Goal: Information Seeking & Learning: Learn about a topic

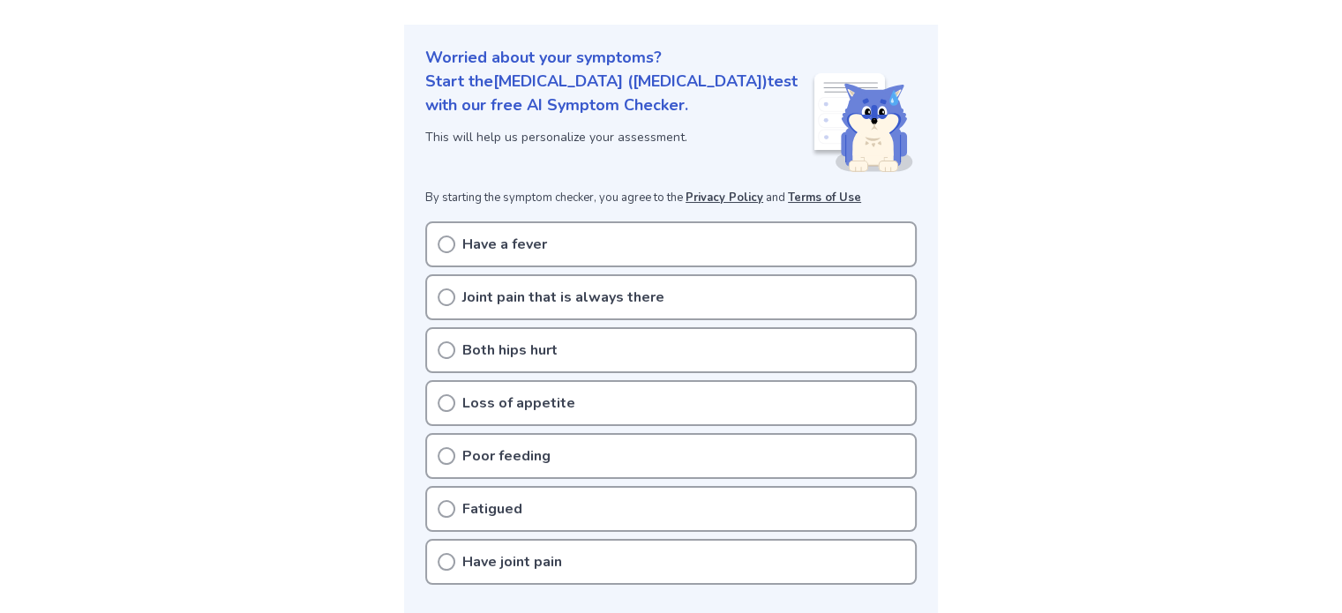
scroll to position [265, 0]
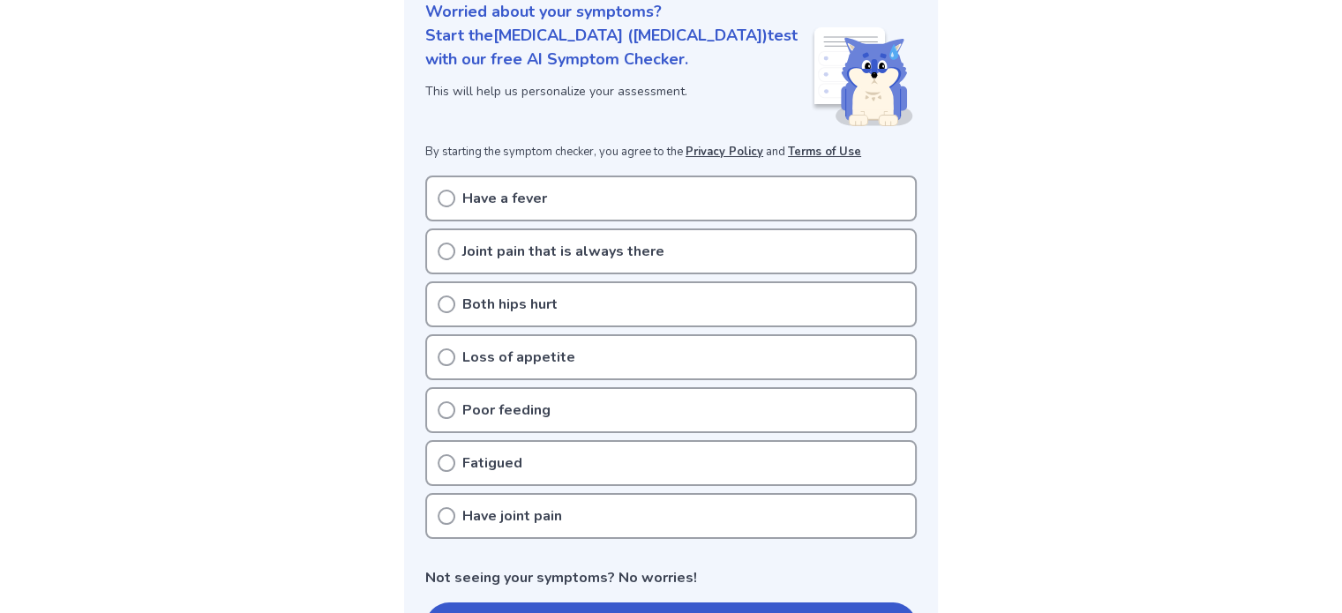
click at [471, 453] on p "Fatigued" at bounding box center [492, 463] width 60 height 21
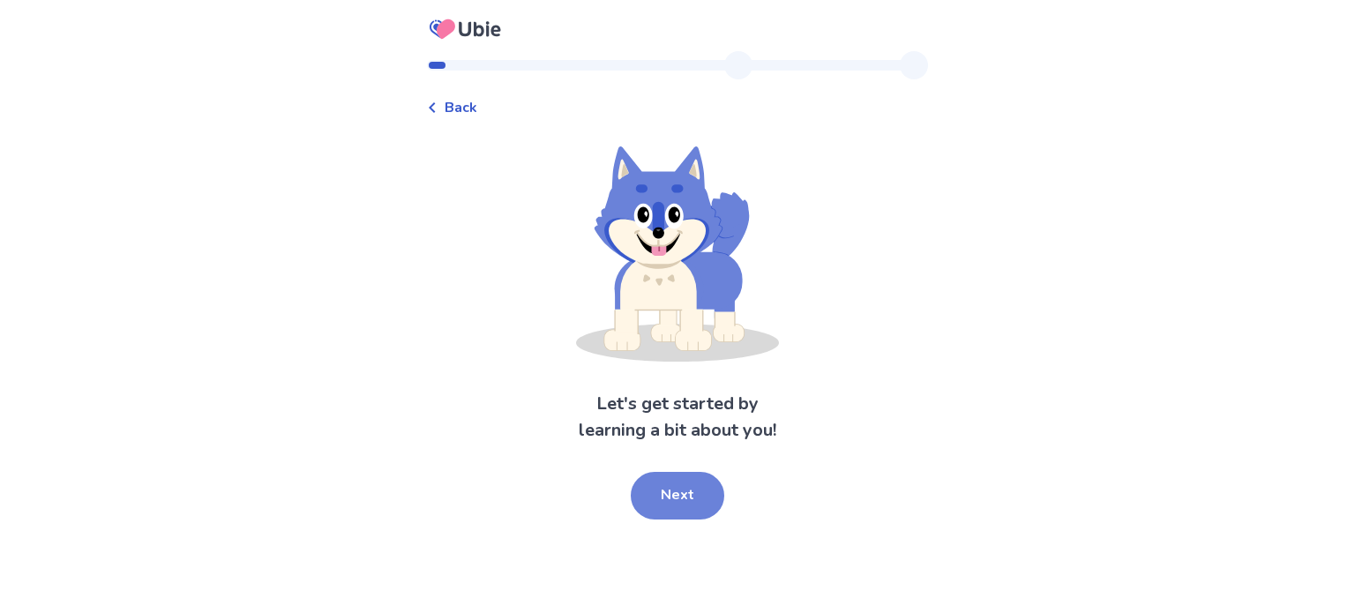
click at [658, 500] on button "Next" at bounding box center [678, 496] width 94 height 48
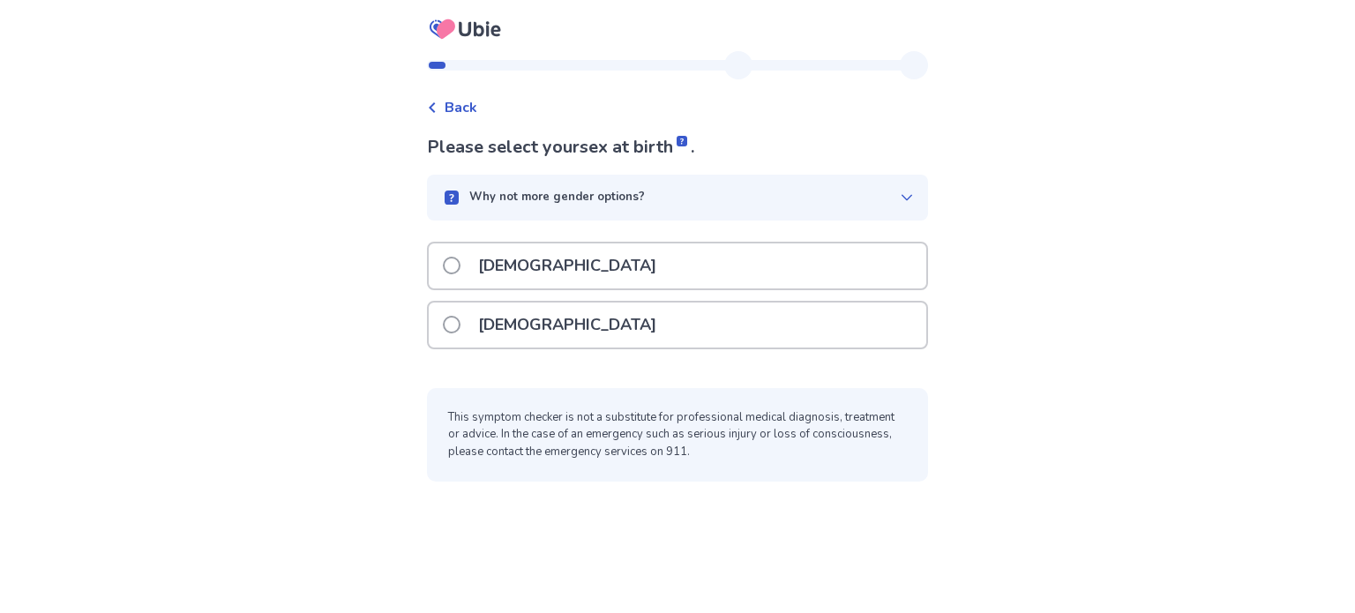
click at [559, 327] on div "[DEMOGRAPHIC_DATA]" at bounding box center [678, 325] width 498 height 45
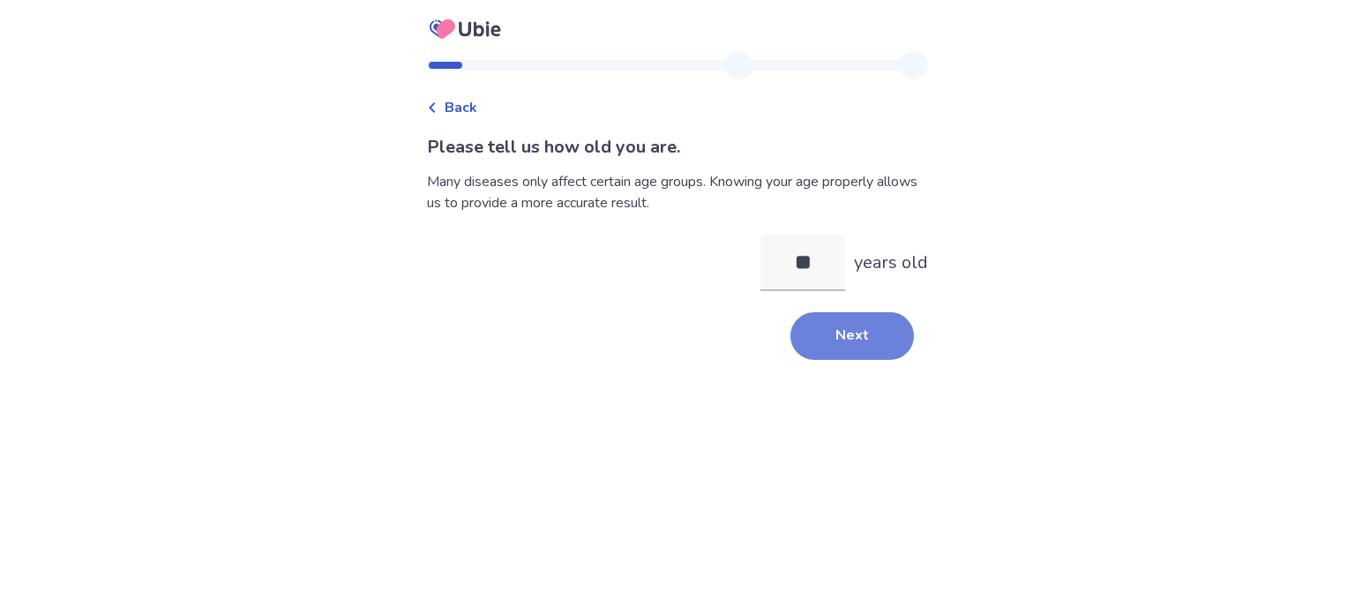
type input "**"
click at [793, 331] on button "Next" at bounding box center [852, 336] width 124 height 48
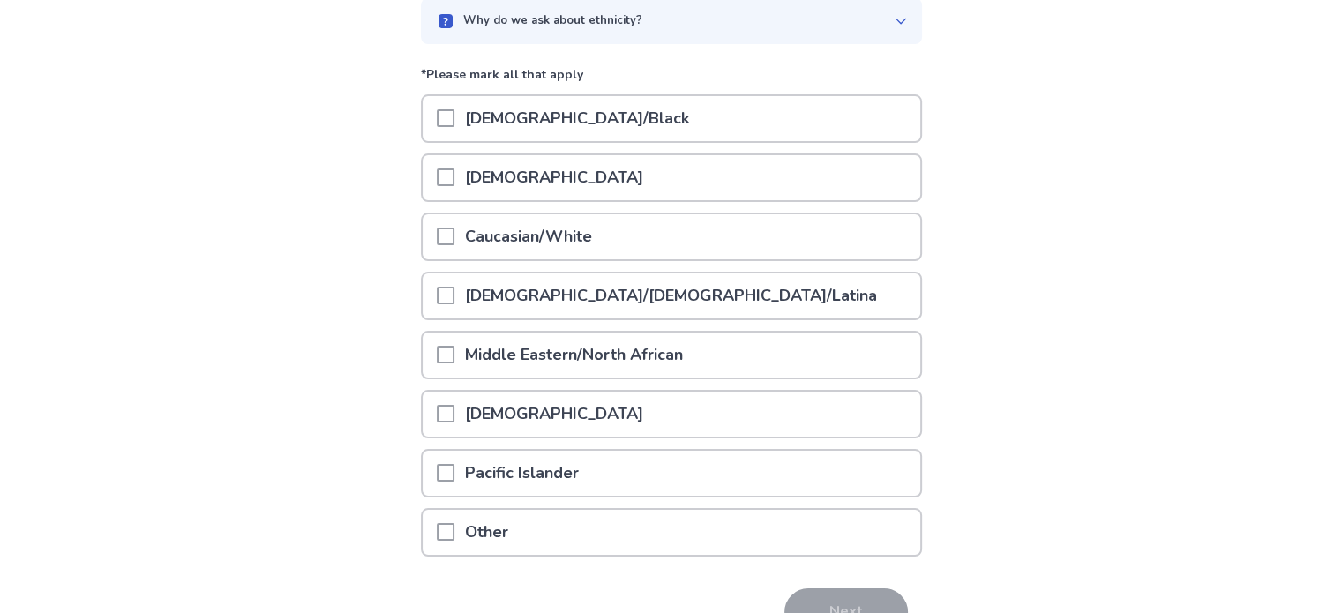
scroll to position [176, 0]
click at [528, 243] on p "Caucasian/White" at bounding box center [528, 236] width 148 height 45
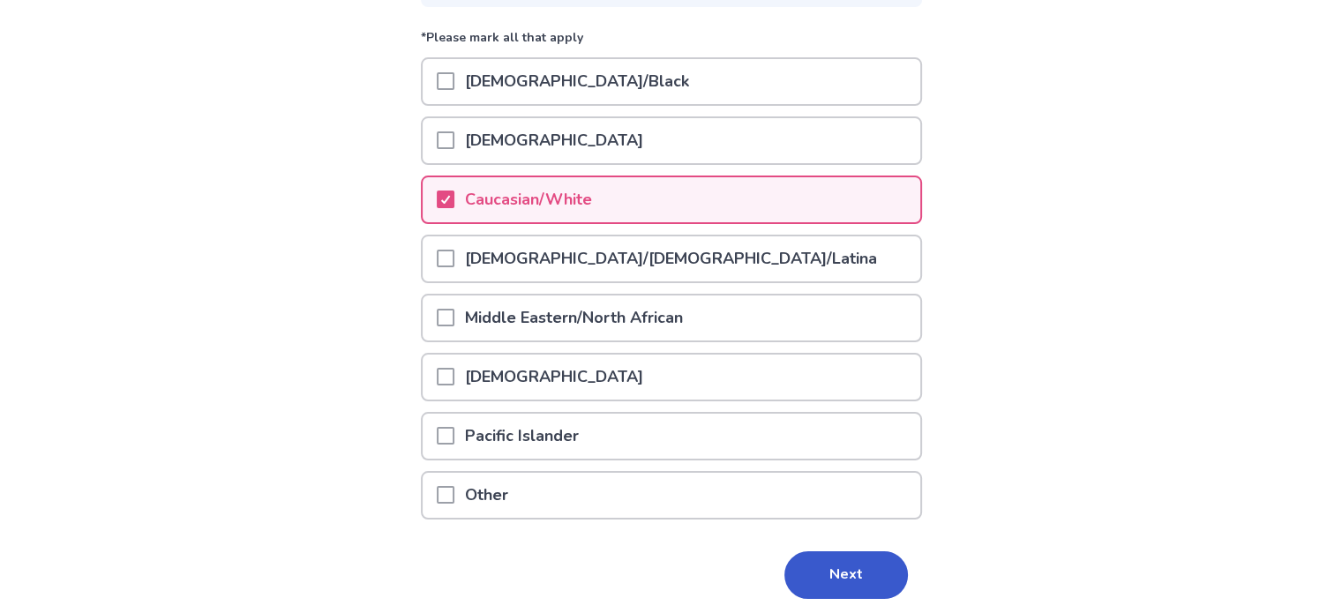
scroll to position [265, 0]
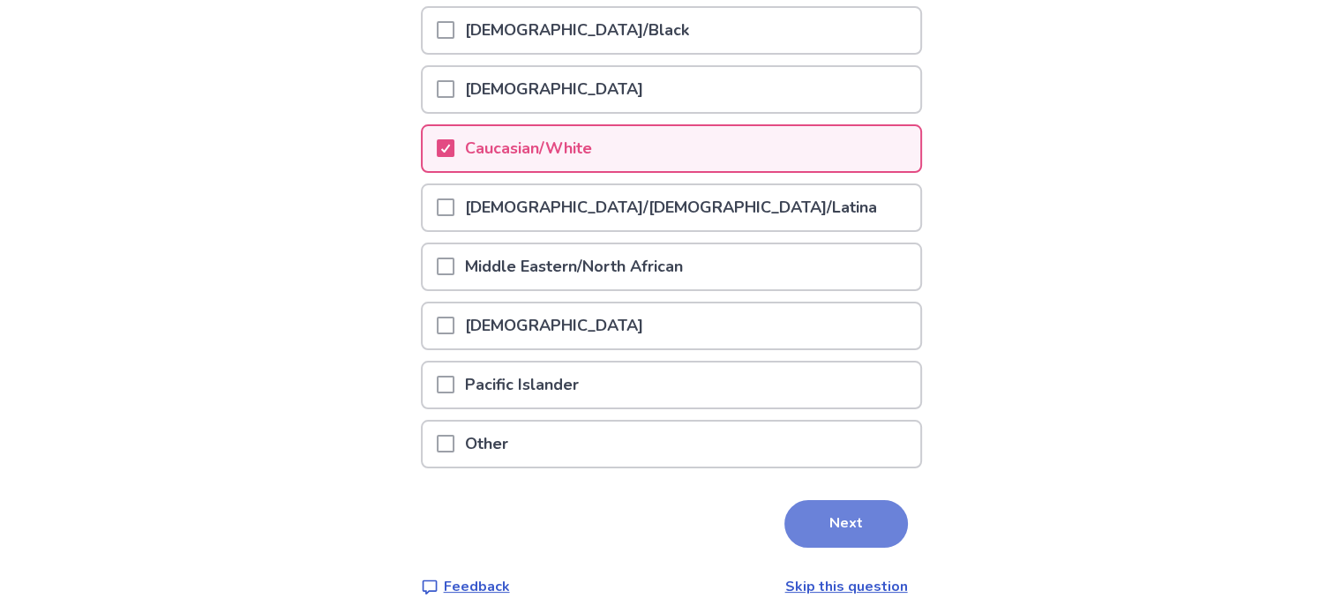
click at [827, 515] on button "Next" at bounding box center [846, 524] width 124 height 48
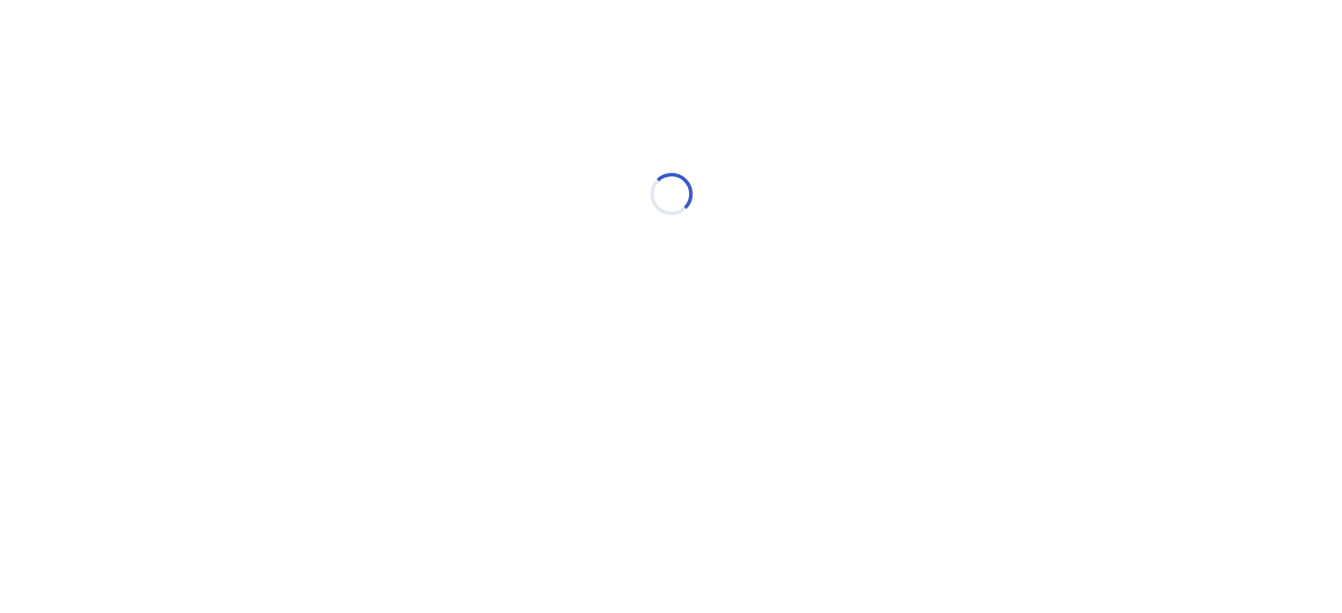
scroll to position [0, 0]
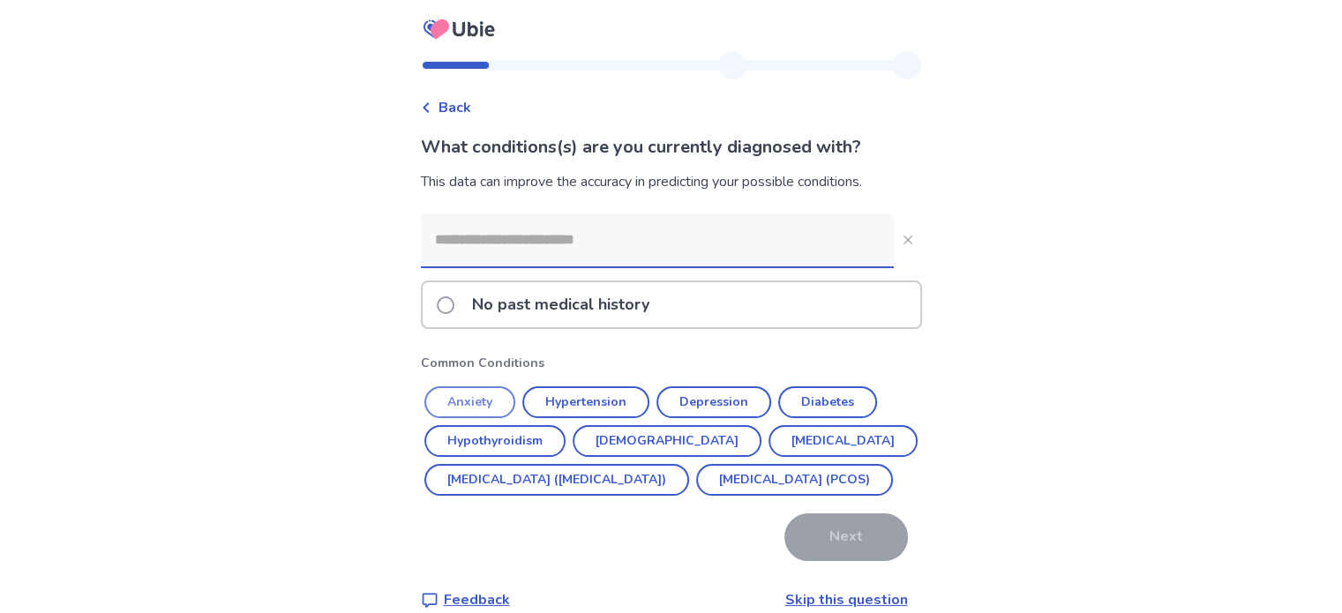
click at [503, 403] on button "Anxiety" at bounding box center [469, 402] width 91 height 32
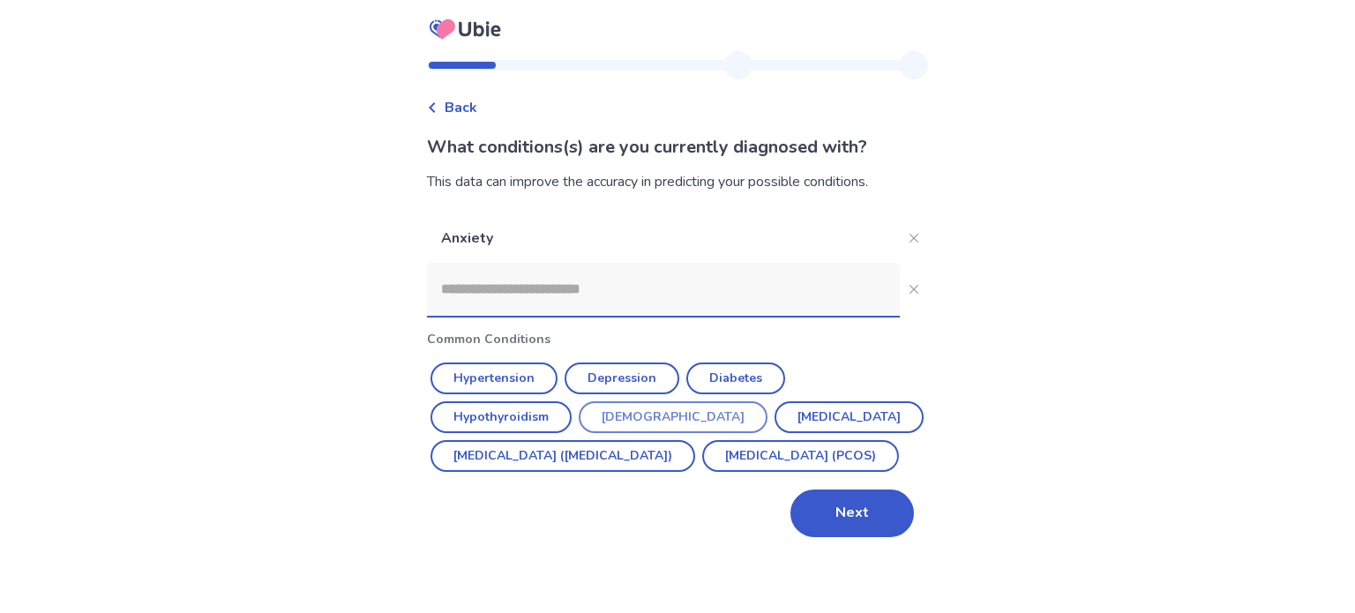
click at [637, 423] on button "[DEMOGRAPHIC_DATA]" at bounding box center [673, 417] width 189 height 32
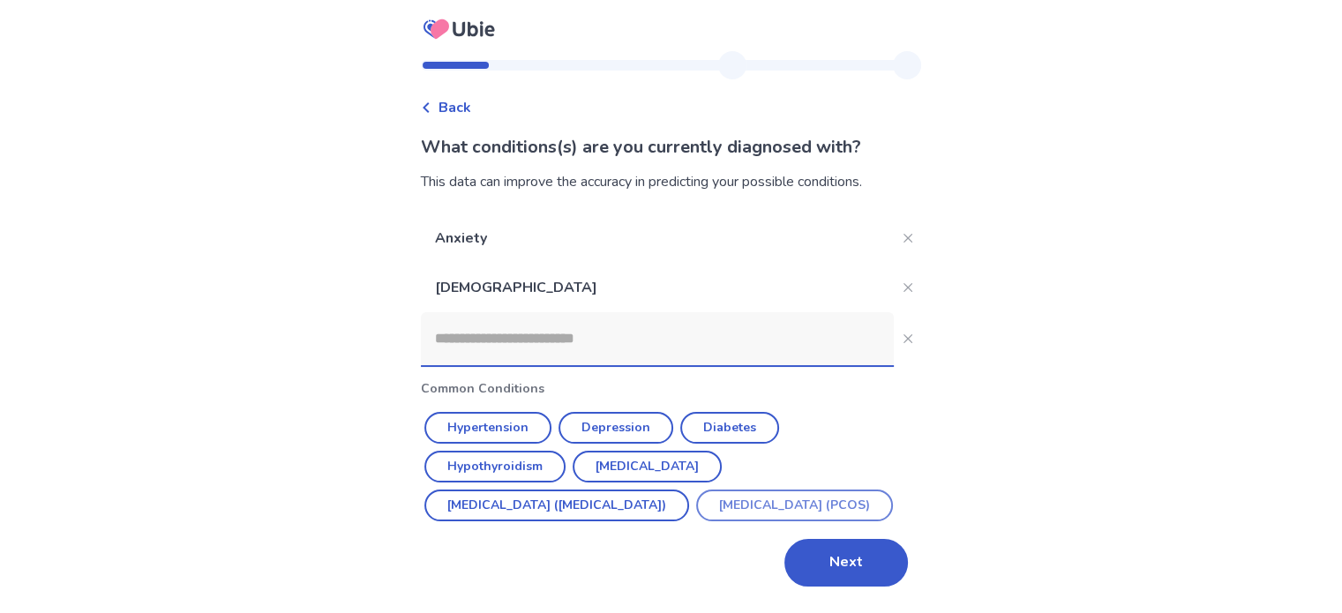
click at [696, 521] on button "[MEDICAL_DATA] (PCOS)" at bounding box center [794, 506] width 197 height 32
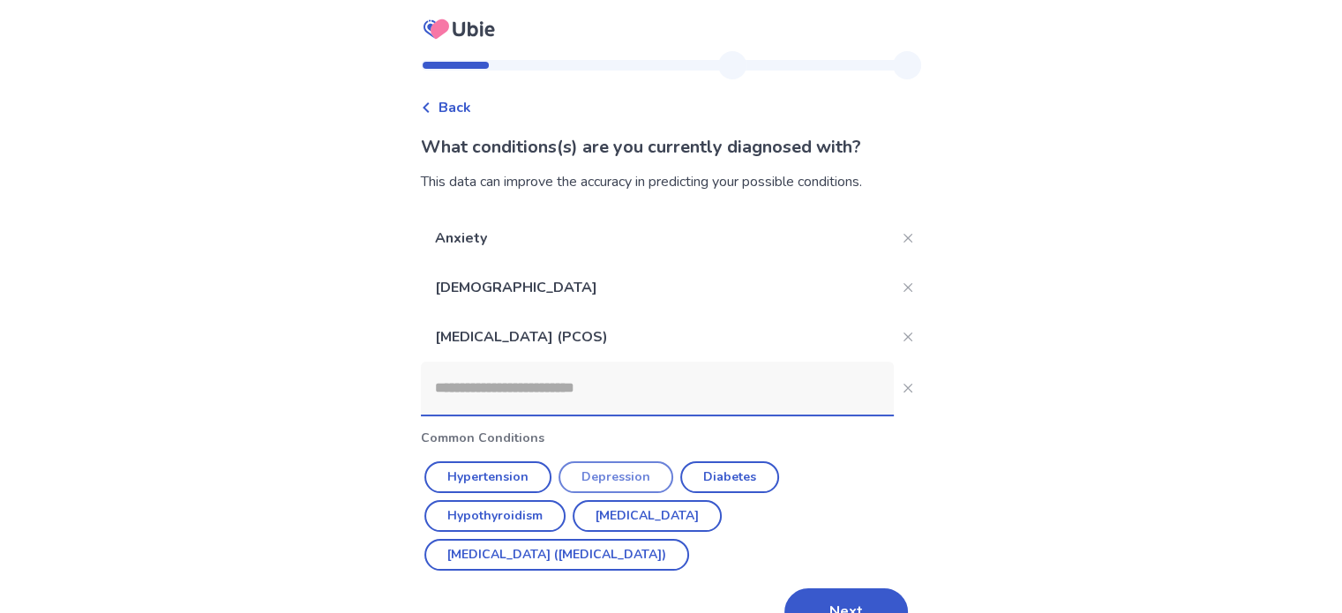
click at [629, 471] on button "Depression" at bounding box center [615, 477] width 115 height 32
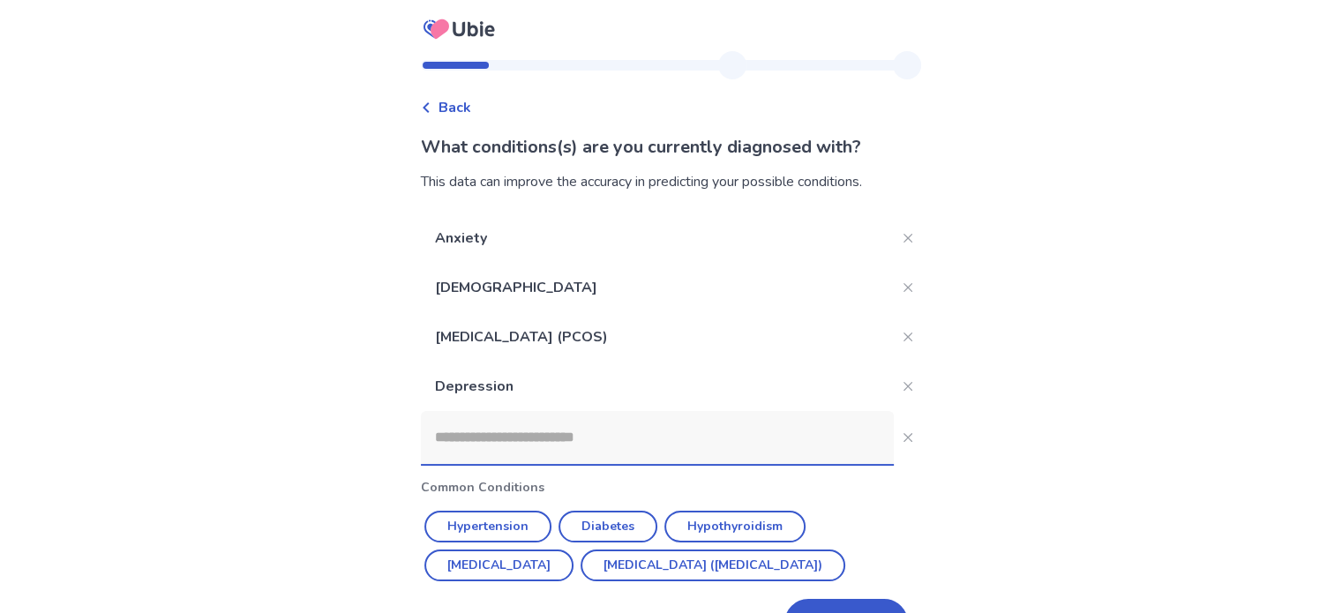
click at [600, 455] on input at bounding box center [657, 437] width 473 height 53
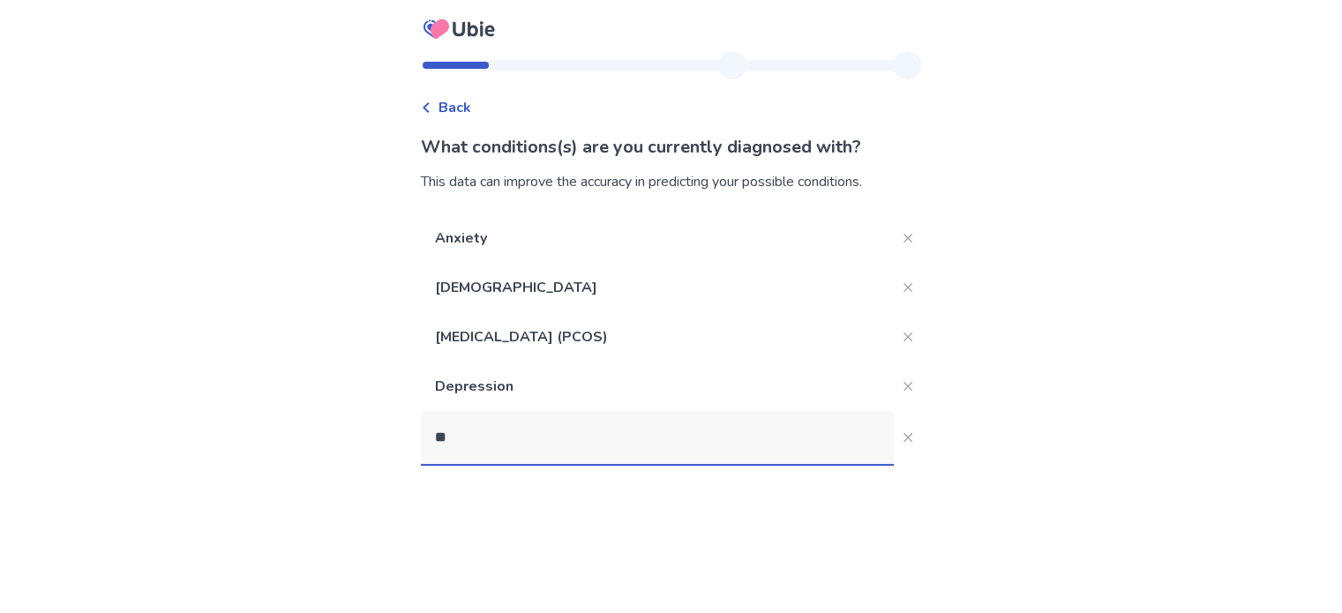
type input "***"
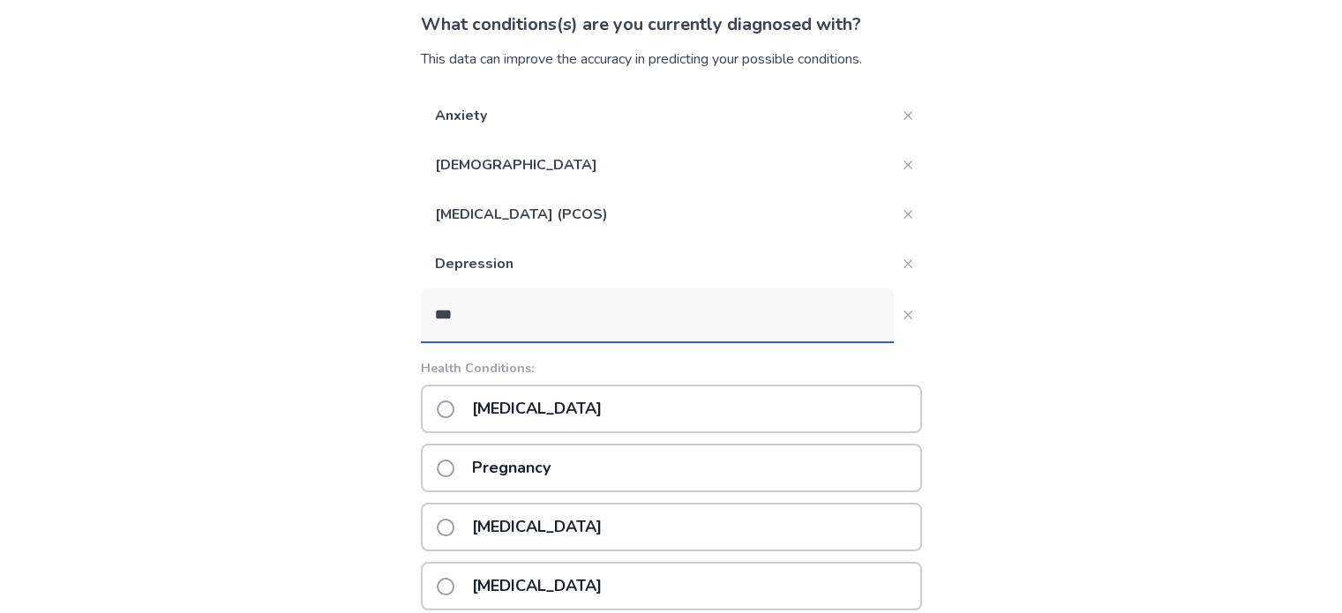
scroll to position [176, 0]
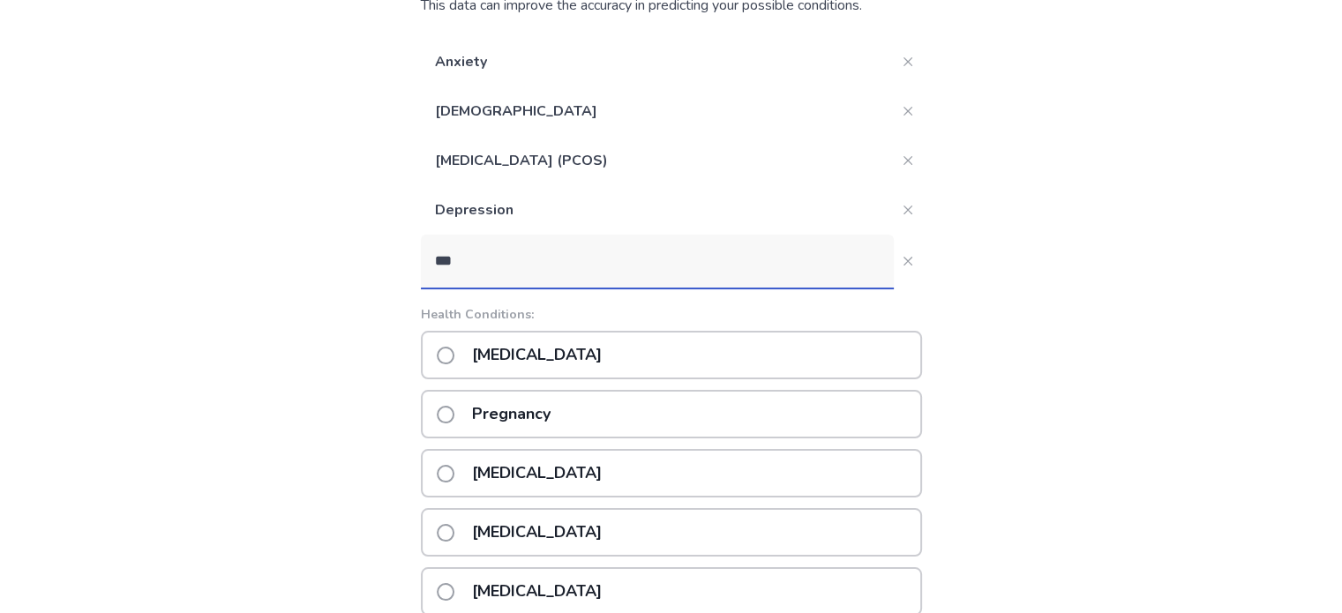
click at [545, 533] on p "[MEDICAL_DATA]" at bounding box center [536, 532] width 151 height 45
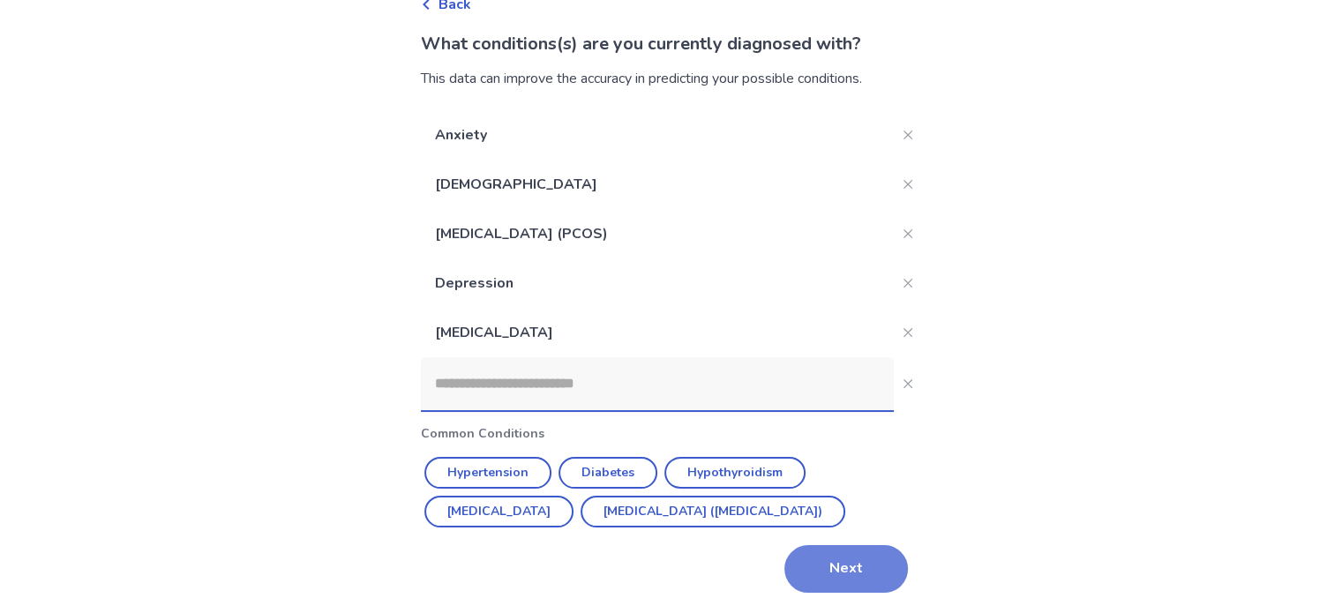
click at [848, 564] on button "Next" at bounding box center [846, 569] width 124 height 48
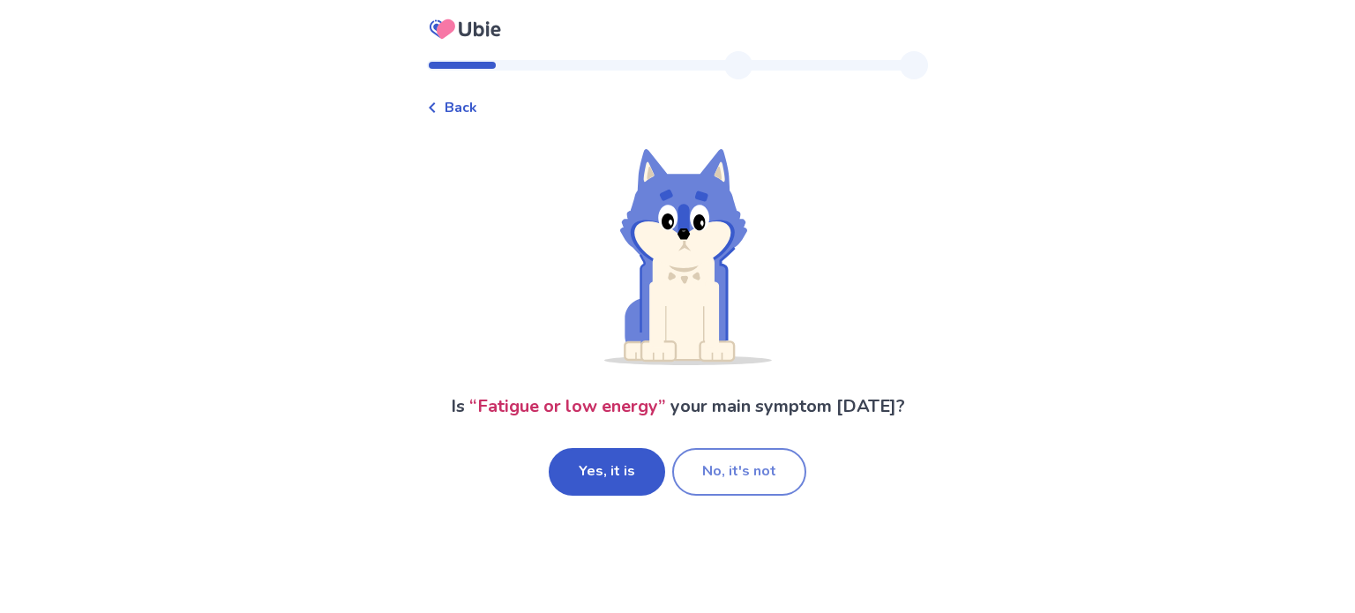
click at [711, 475] on button "No, it's not" at bounding box center [739, 472] width 134 height 48
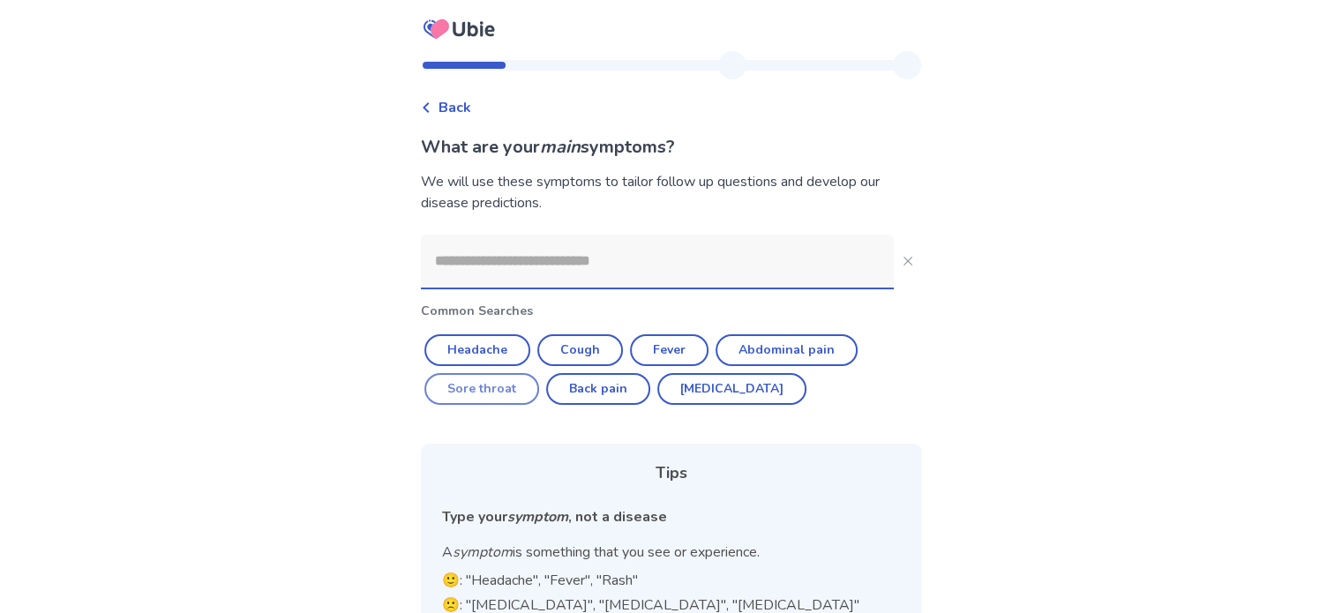
click at [528, 393] on button "Sore throat" at bounding box center [481, 389] width 115 height 32
type input "**********"
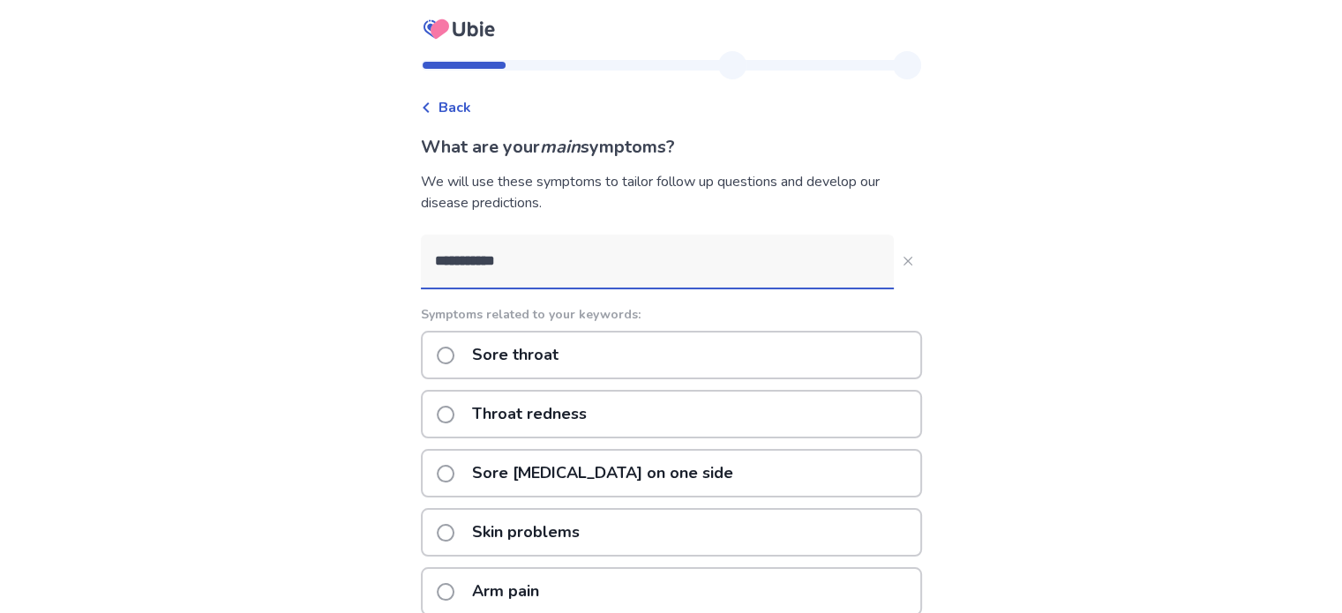
scroll to position [88, 0]
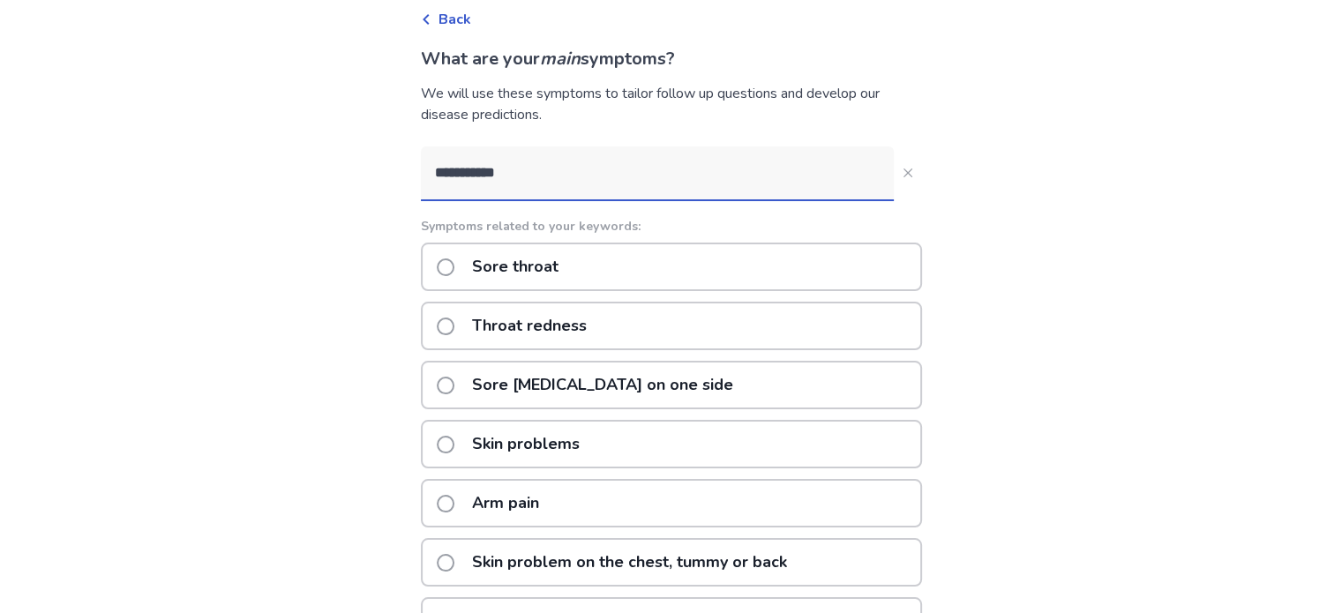
click at [527, 262] on p "Sore throat" at bounding box center [515, 266] width 108 height 45
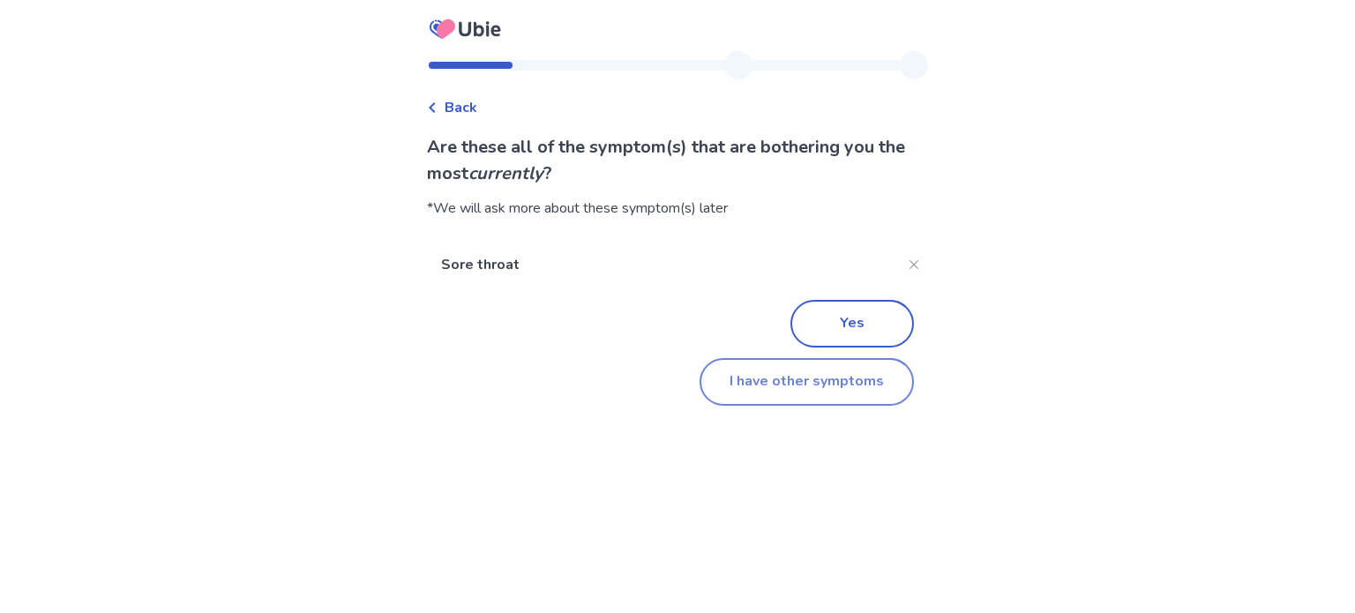
click at [793, 384] on button "I have other symptoms" at bounding box center [807, 382] width 214 height 48
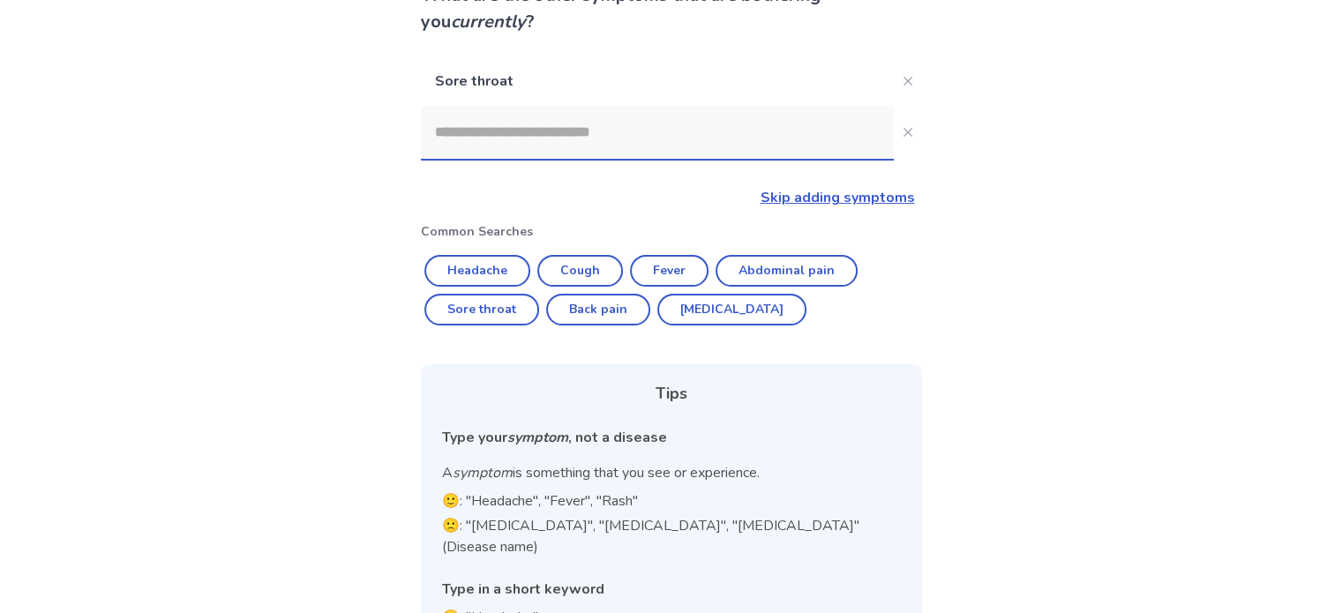
scroll to position [176, 0]
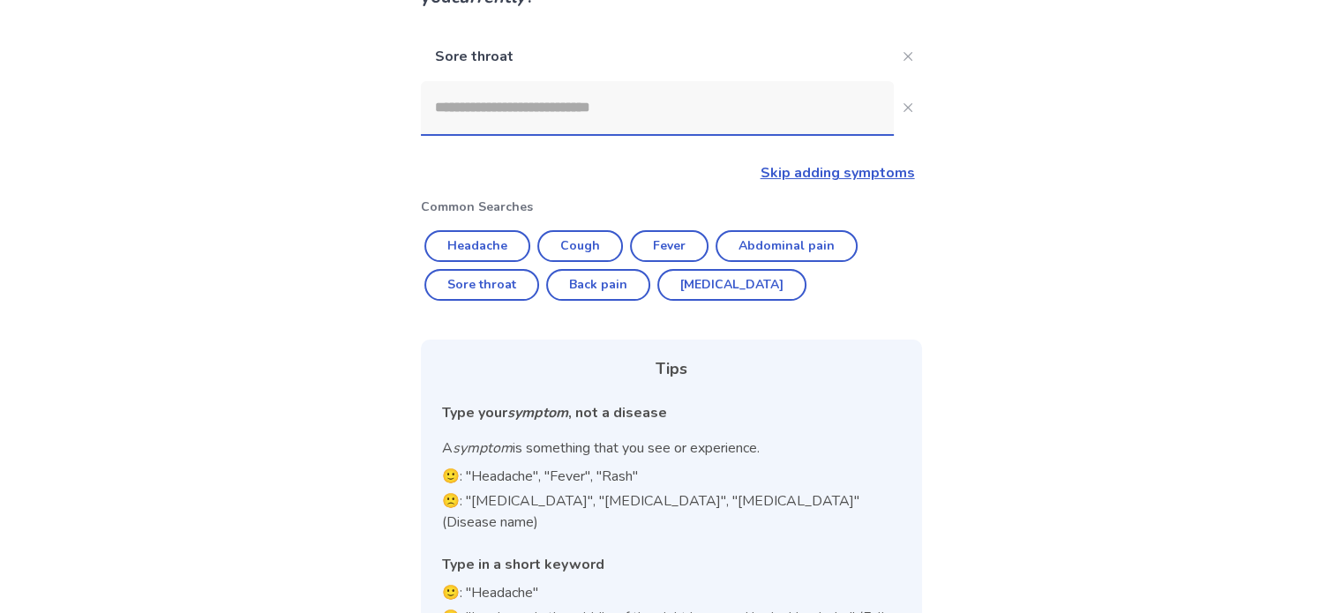
click at [505, 116] on input at bounding box center [657, 107] width 473 height 53
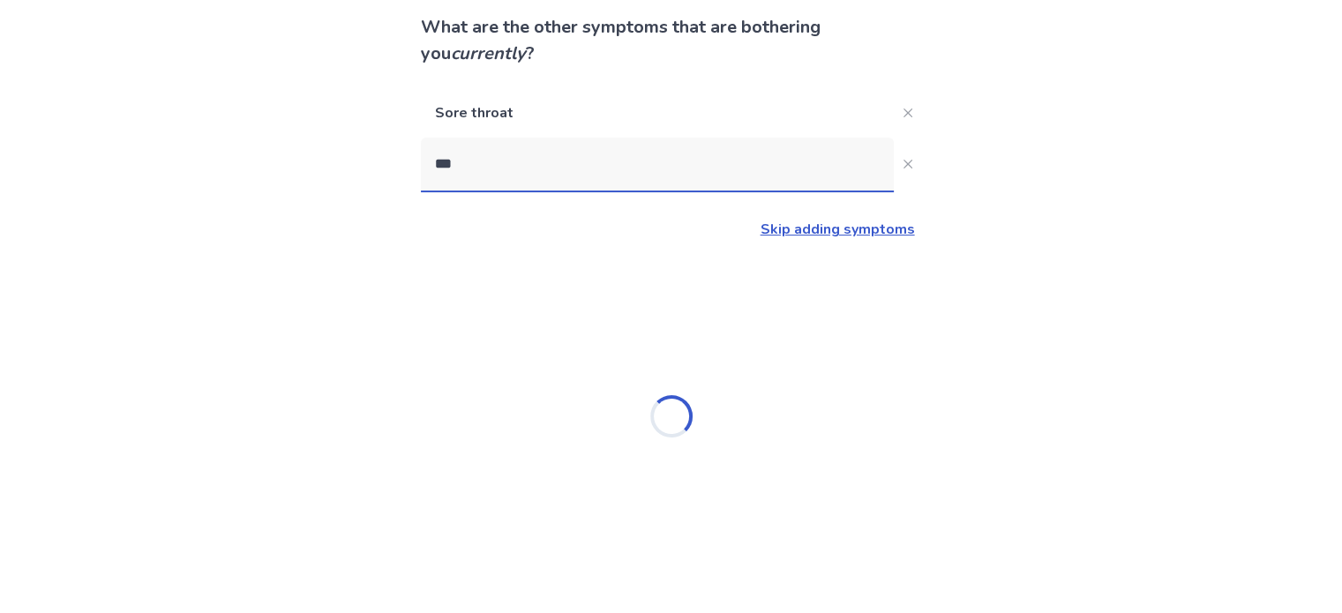
scroll to position [0, 0]
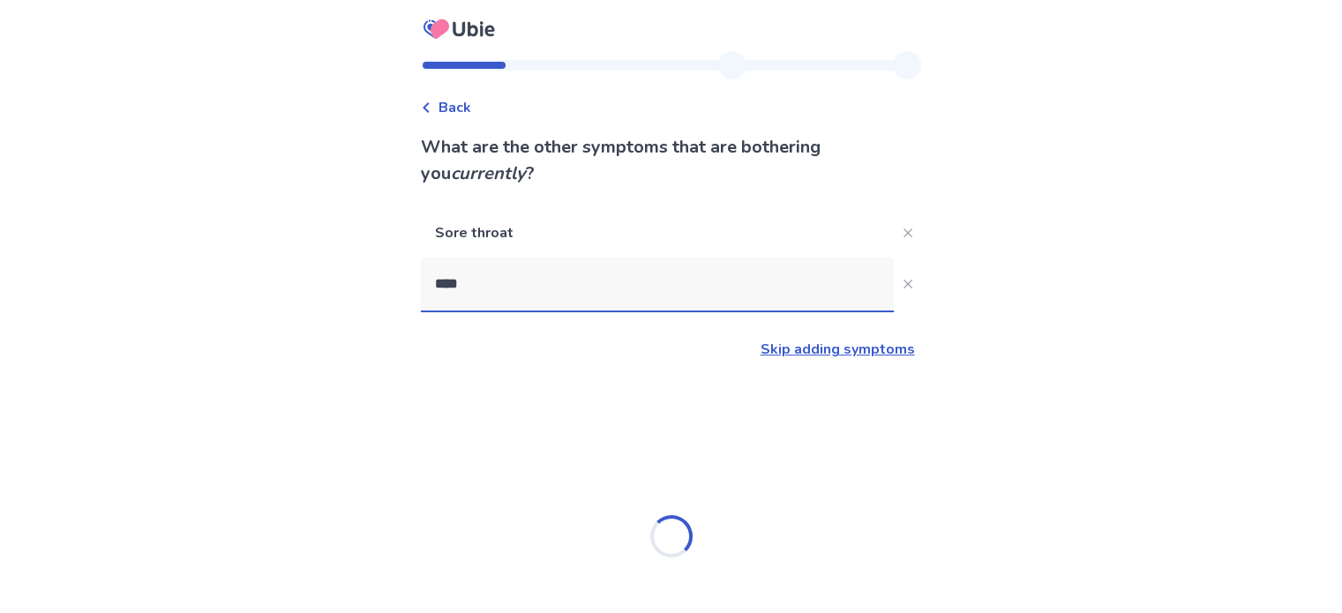
type input "*****"
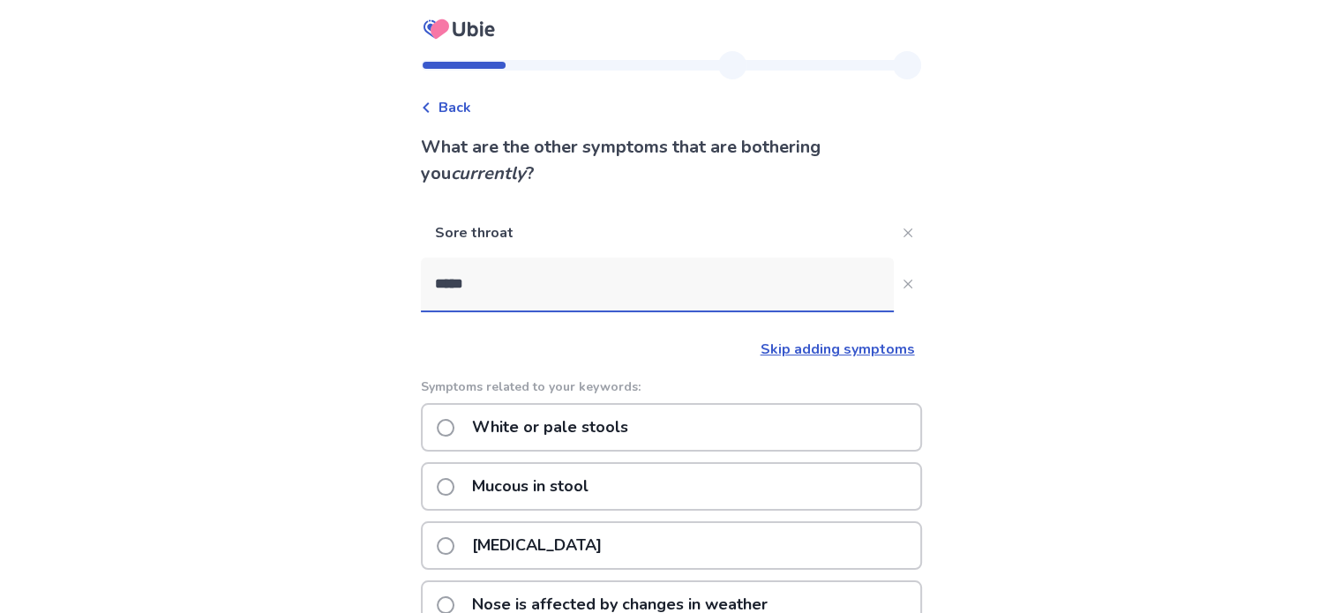
click at [535, 541] on p "[MEDICAL_DATA]" at bounding box center [536, 545] width 151 height 45
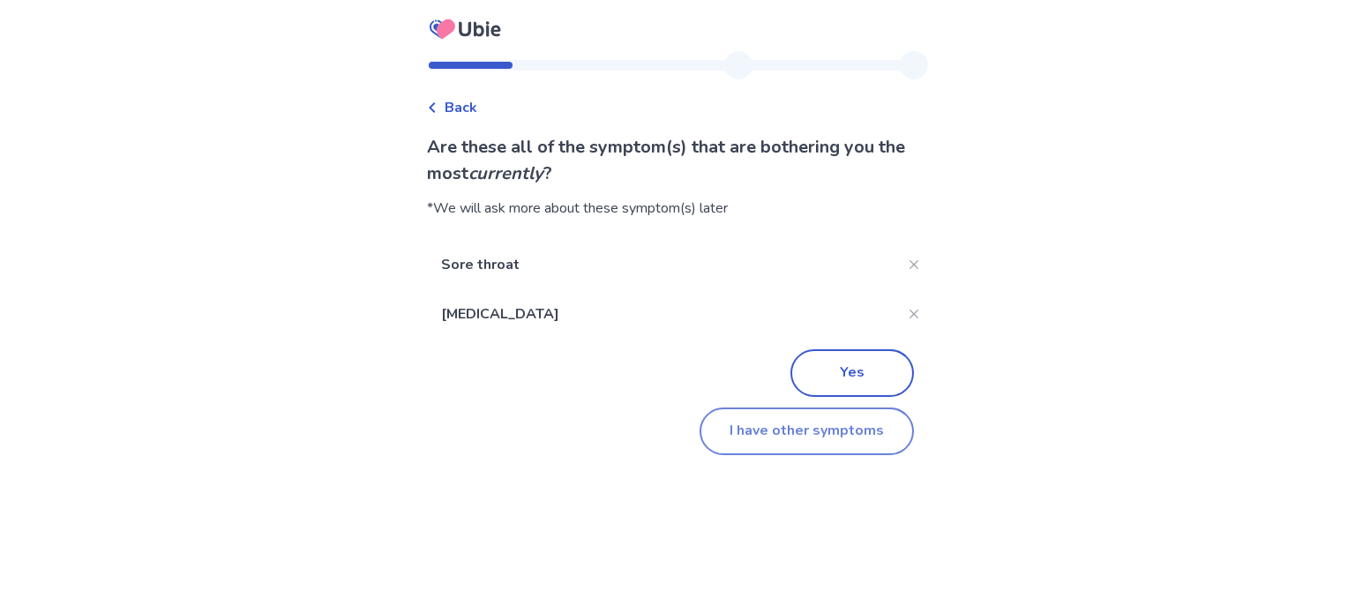
click at [801, 437] on button "I have other symptoms" at bounding box center [807, 432] width 214 height 48
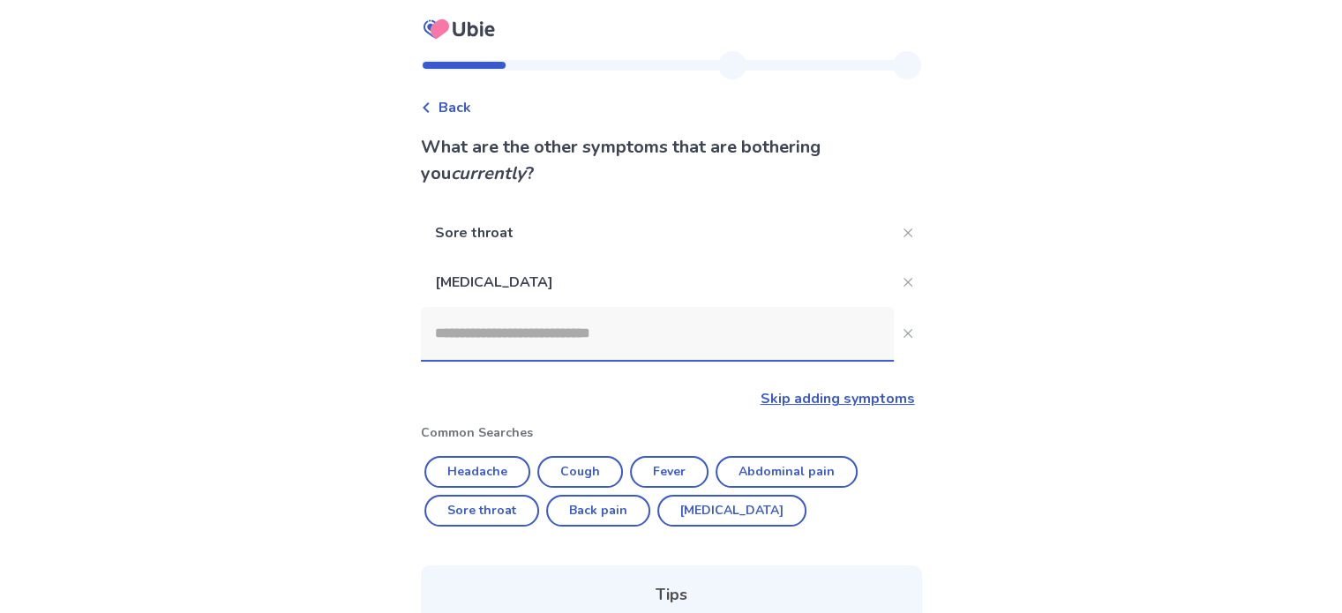
drag, startPoint x: 632, startPoint y: 339, endPoint x: 628, endPoint y: 328, distance: 11.2
click at [632, 338] on input at bounding box center [657, 333] width 473 height 53
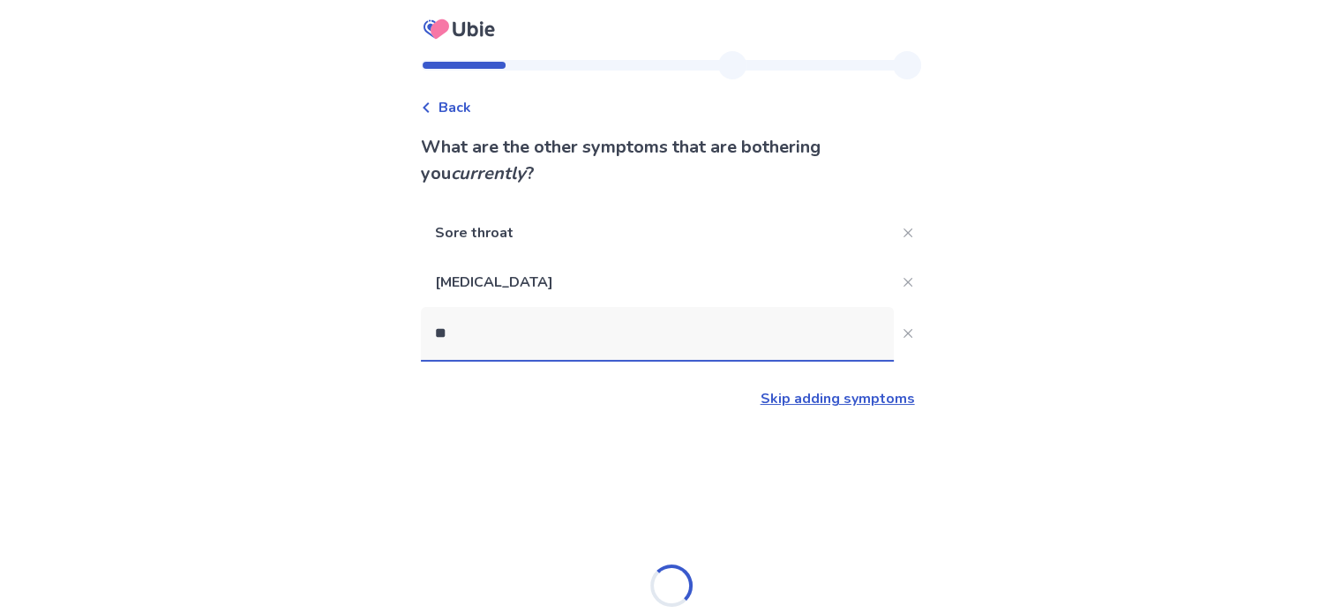
type input "***"
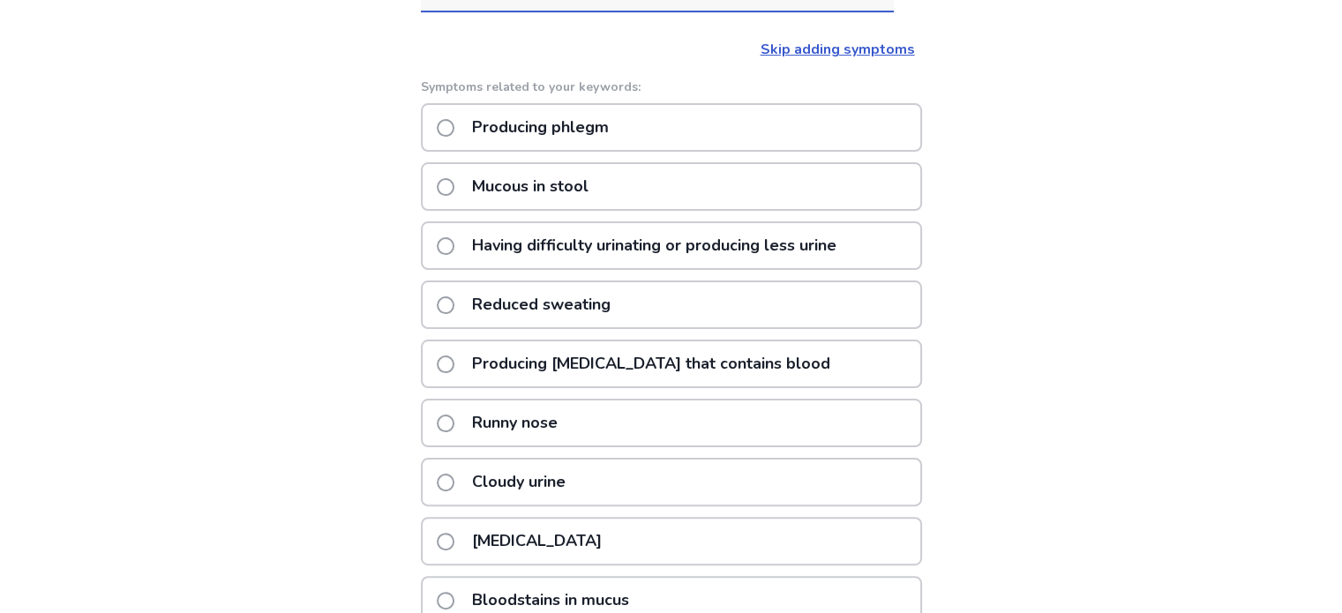
scroll to position [353, 0]
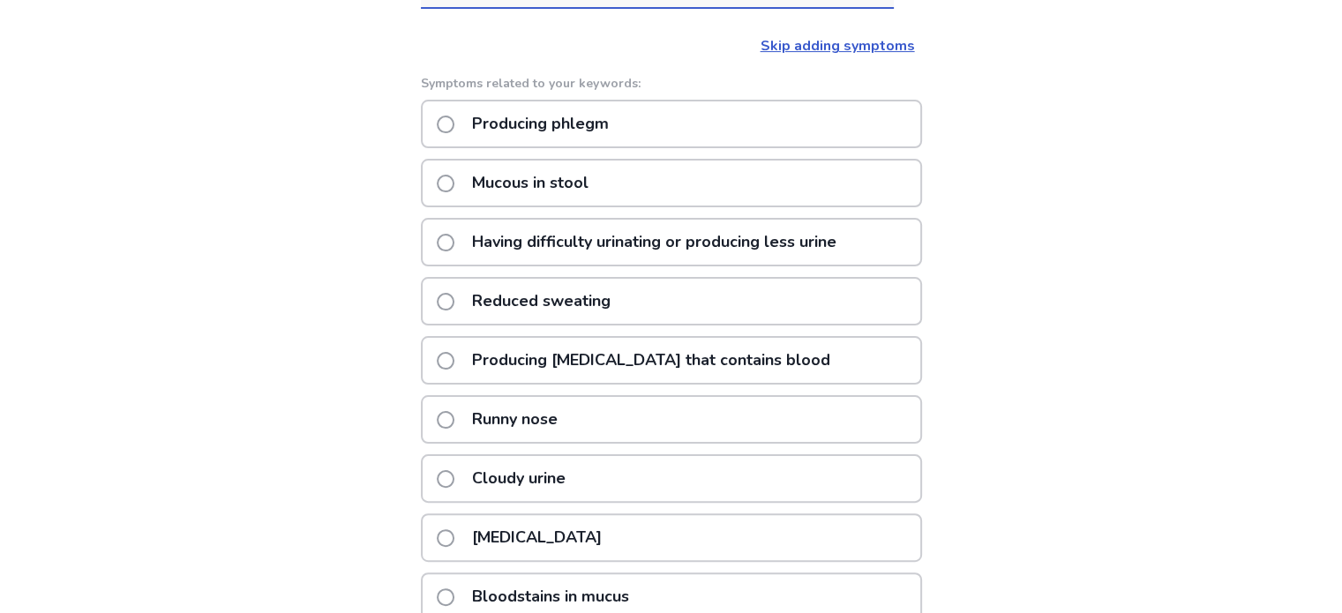
click at [553, 418] on p "Runny nose" at bounding box center [514, 419] width 107 height 45
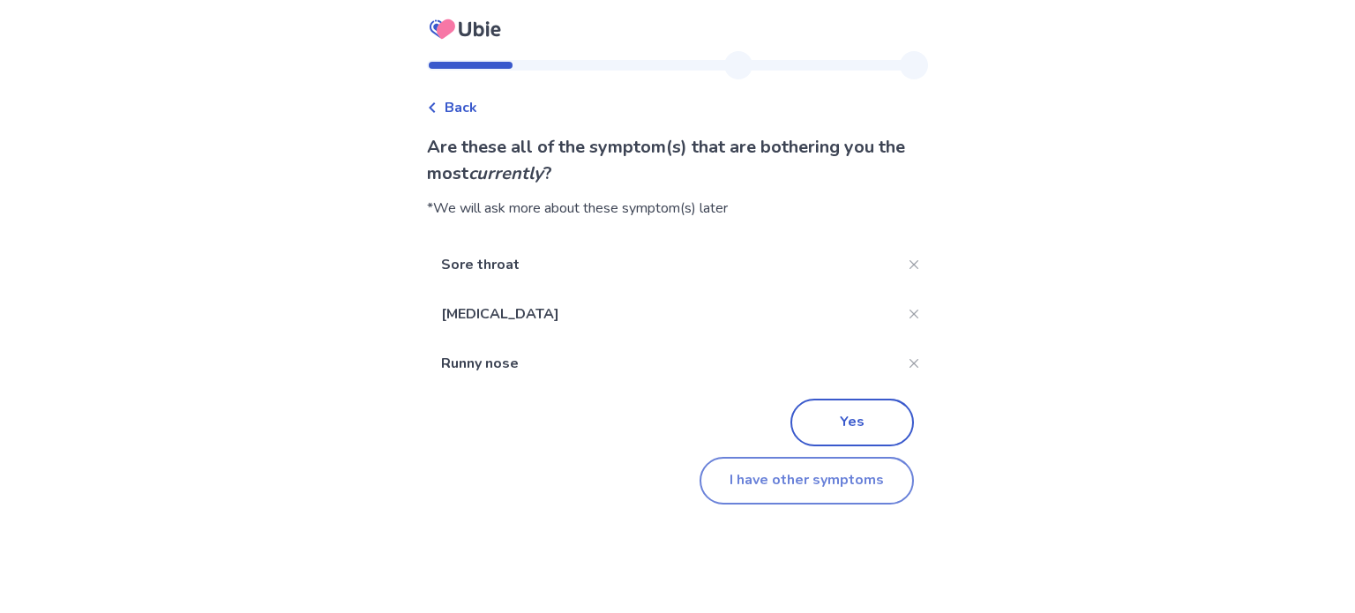
click at [808, 490] on button "I have other symptoms" at bounding box center [807, 481] width 214 height 48
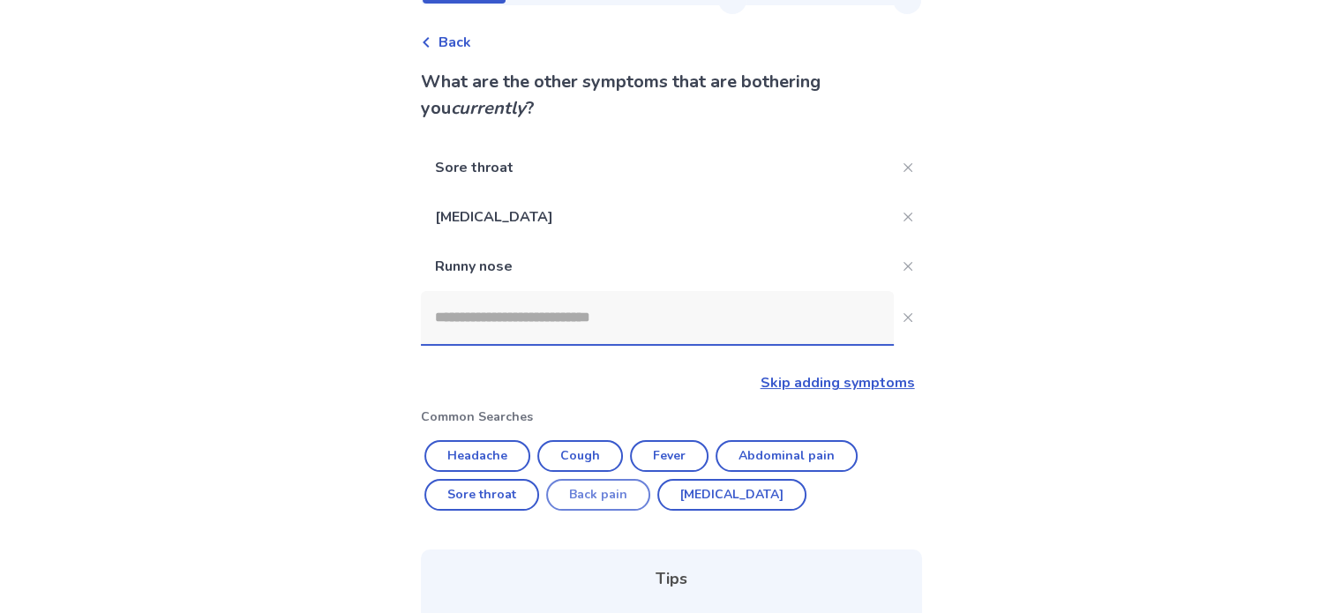
scroll to position [64, 0]
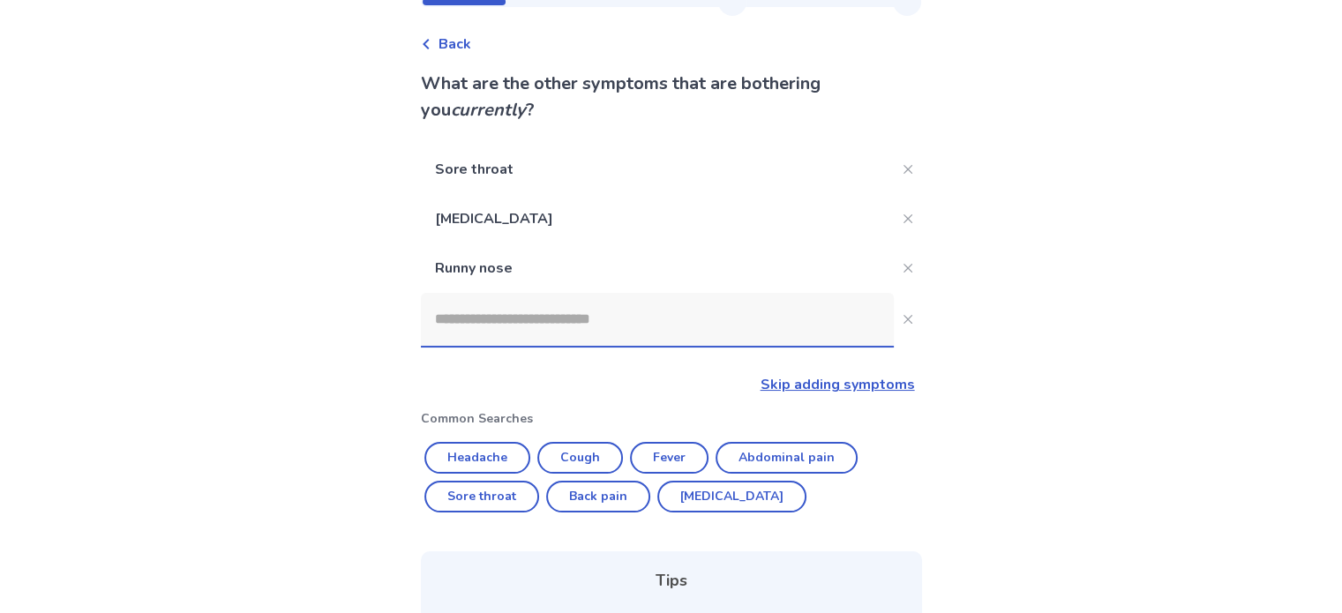
click at [610, 321] on input at bounding box center [657, 319] width 473 height 53
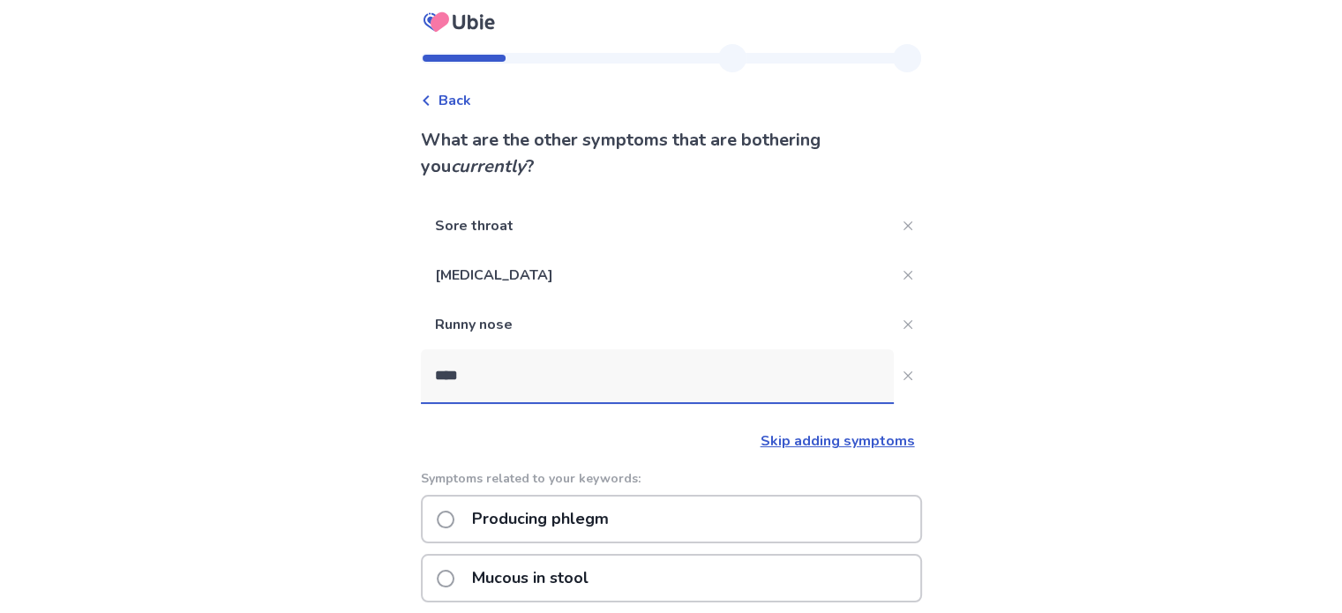
scroll to position [0, 0]
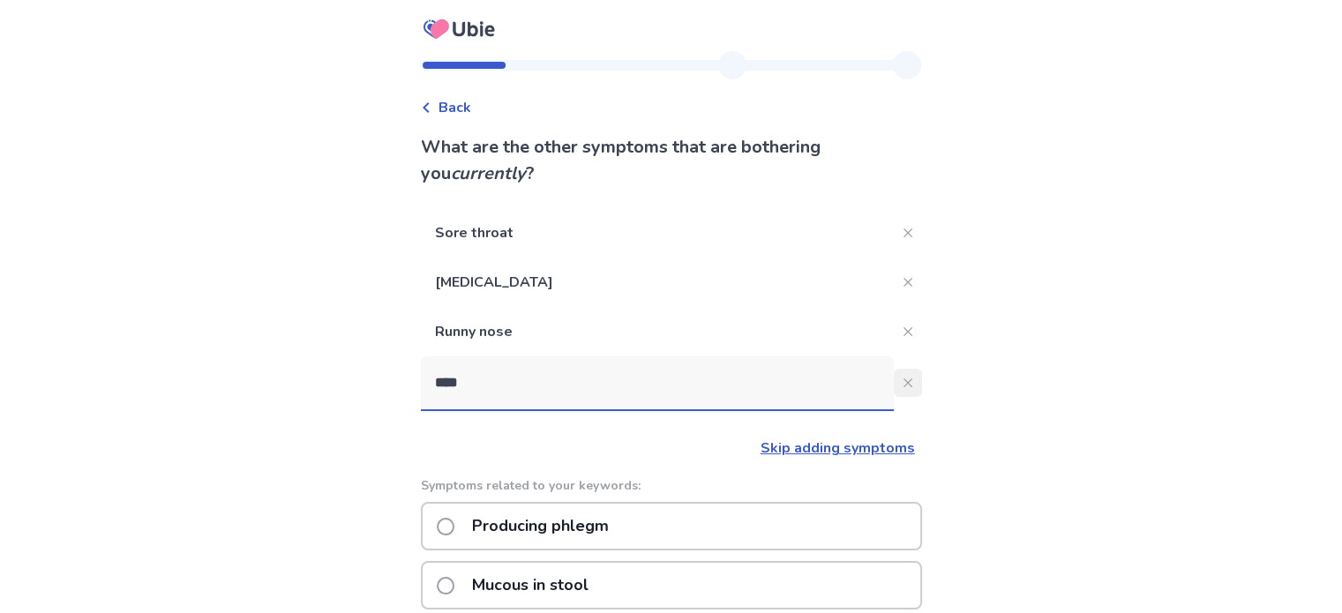
type input "****"
click at [903, 379] on icon "Close" at bounding box center [907, 382] width 9 height 9
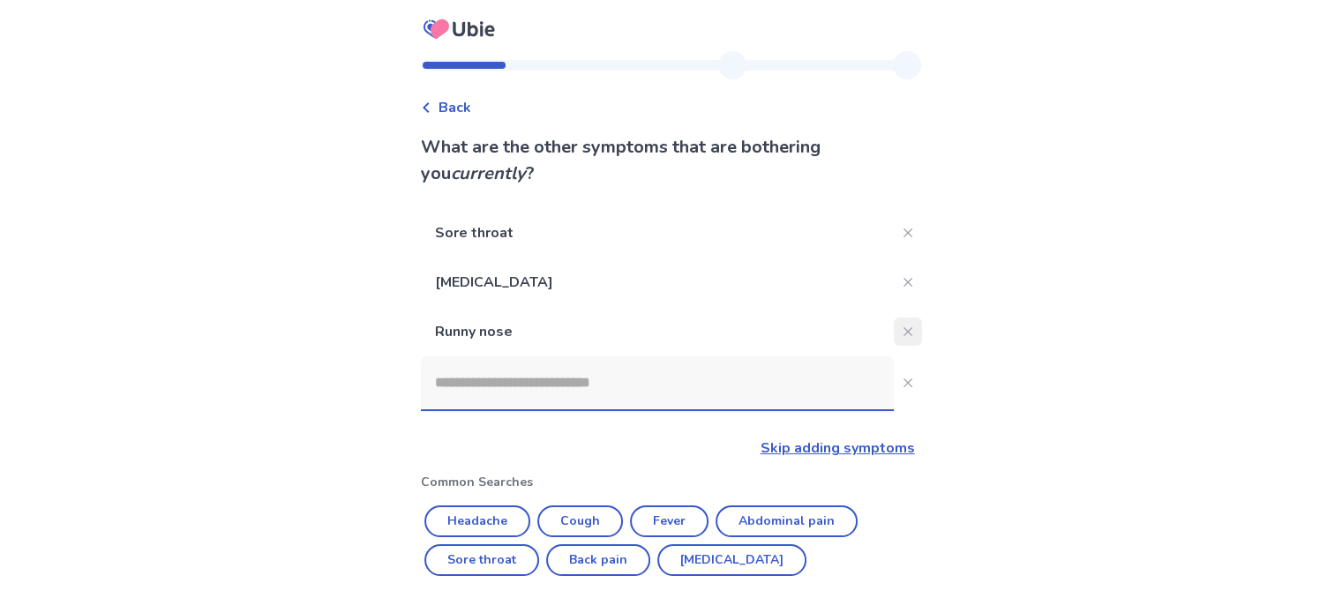
click at [894, 334] on button "Close" at bounding box center [908, 332] width 28 height 28
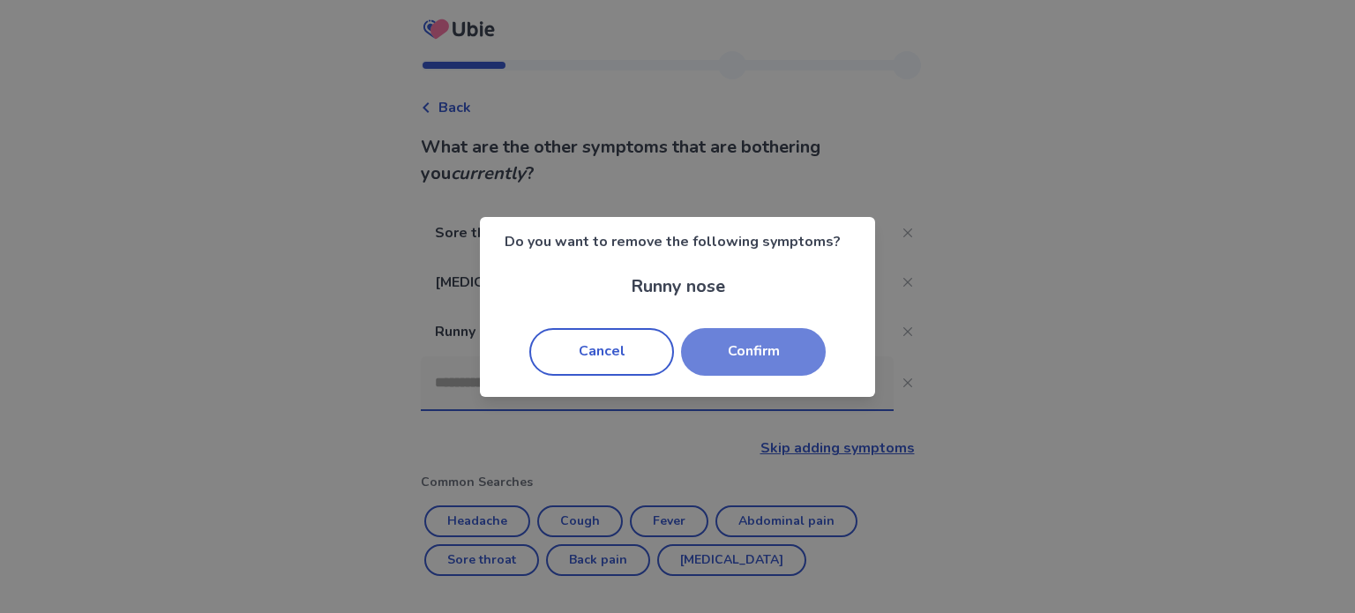
click at [759, 359] on button "Confirm" at bounding box center [753, 352] width 145 height 48
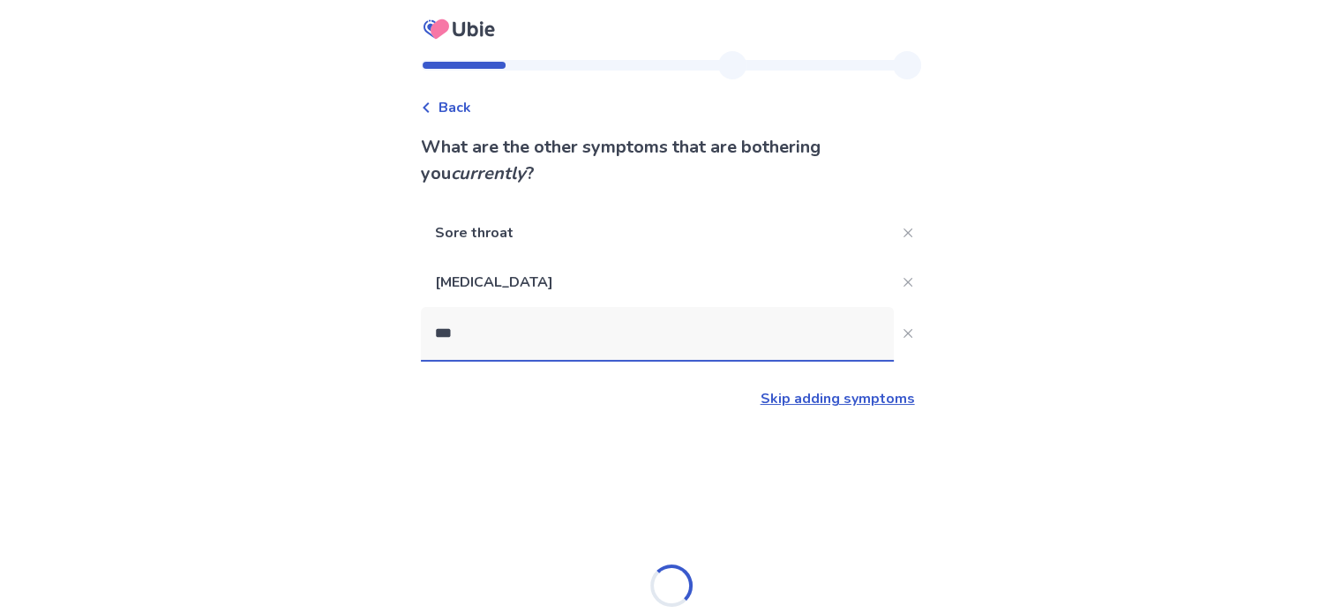
type input "****"
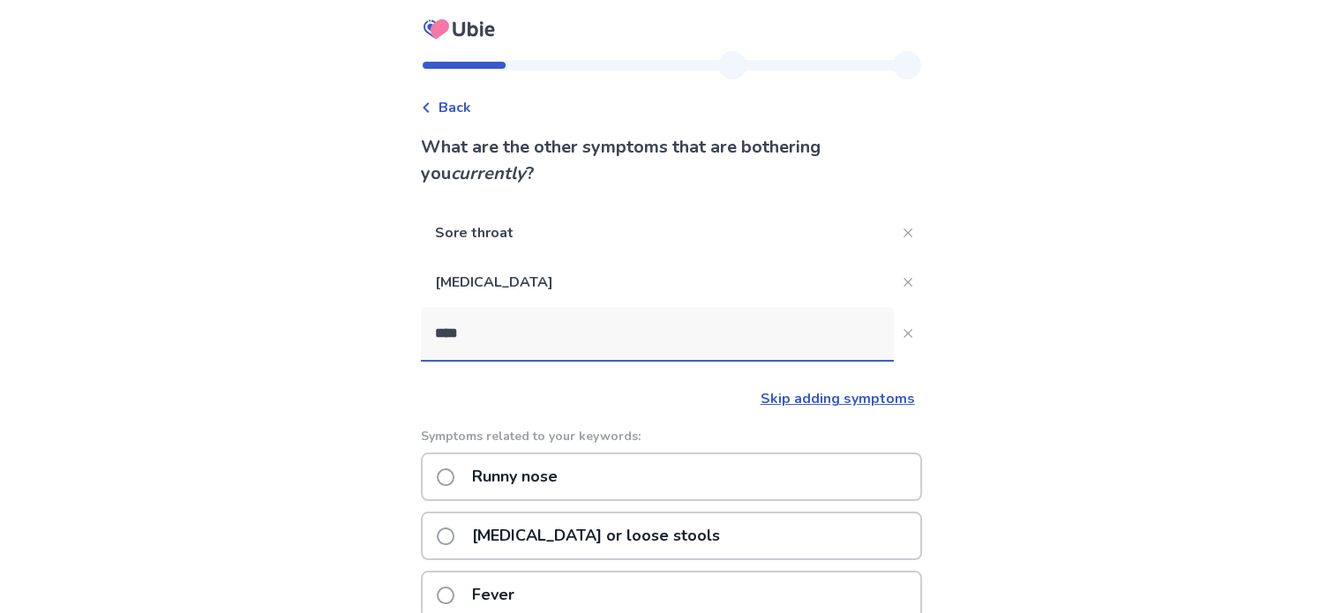
click at [545, 481] on p "Runny nose" at bounding box center [514, 476] width 107 height 45
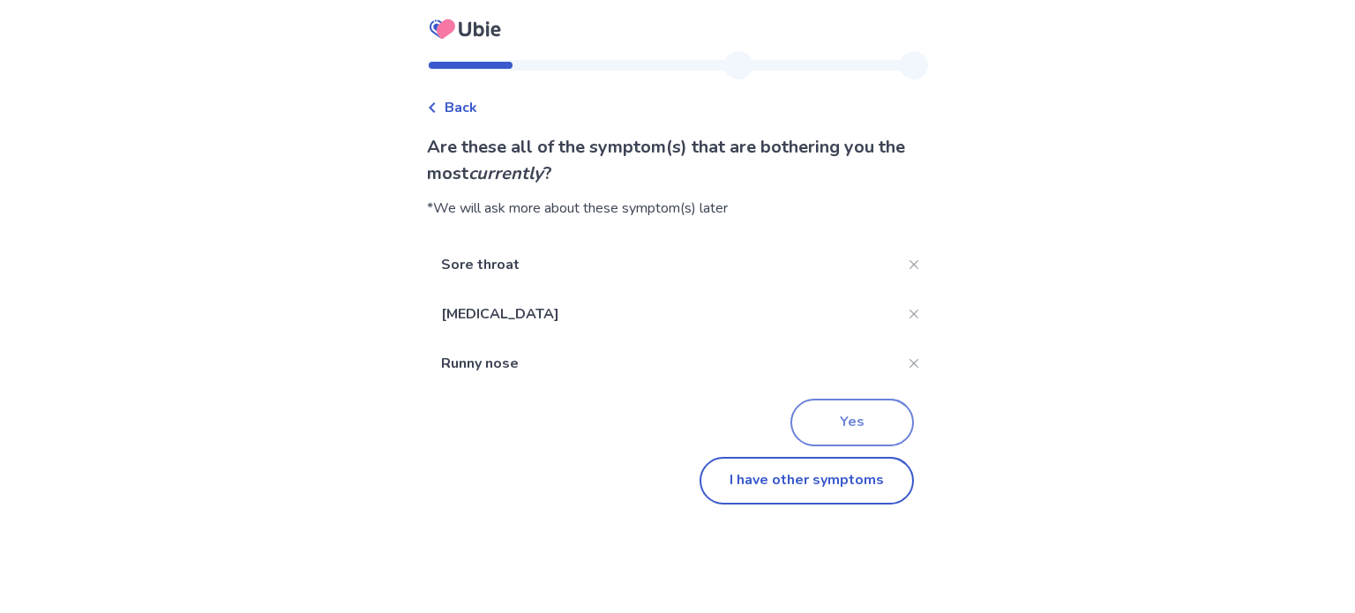
click at [808, 424] on button "Yes" at bounding box center [852, 423] width 124 height 48
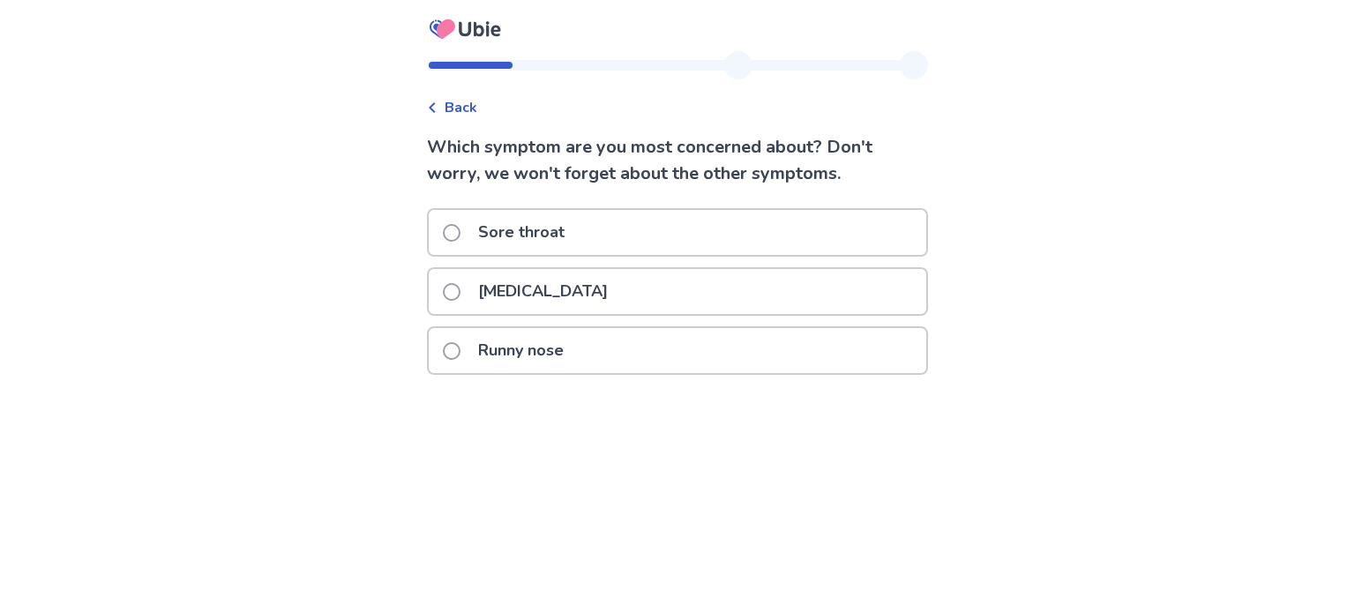
click at [597, 225] on div "Sore throat" at bounding box center [678, 232] width 498 height 45
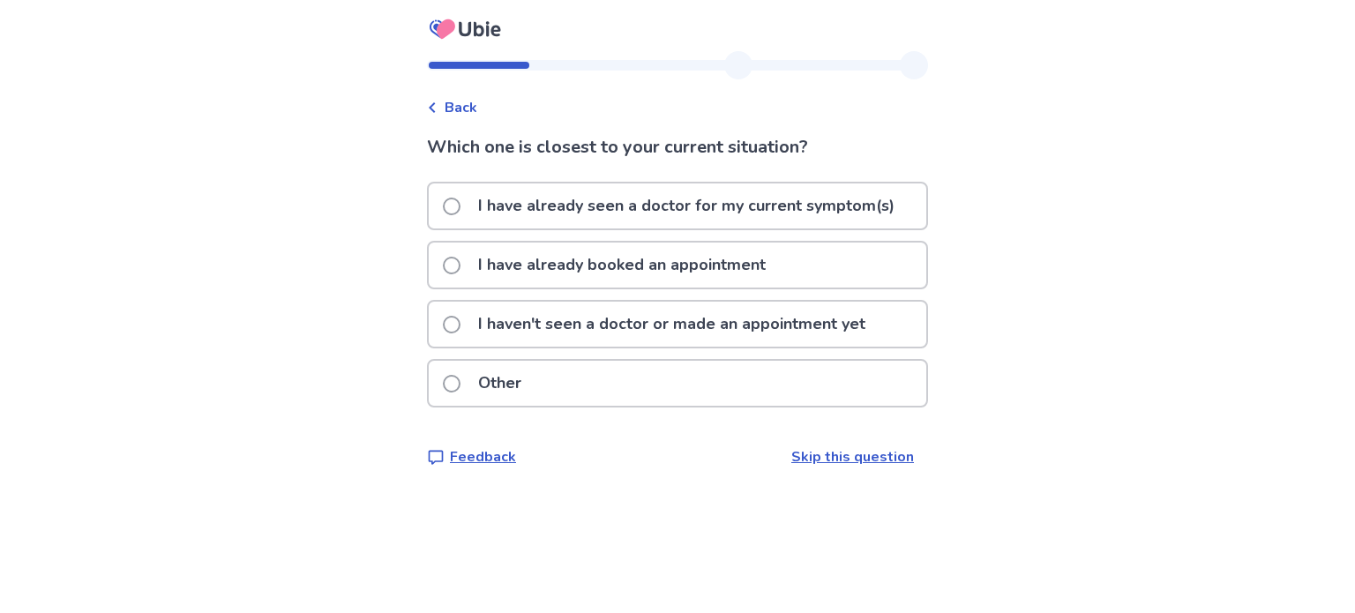
click at [566, 329] on p "I haven't seen a doctor or made an appointment yet" at bounding box center [672, 324] width 408 height 45
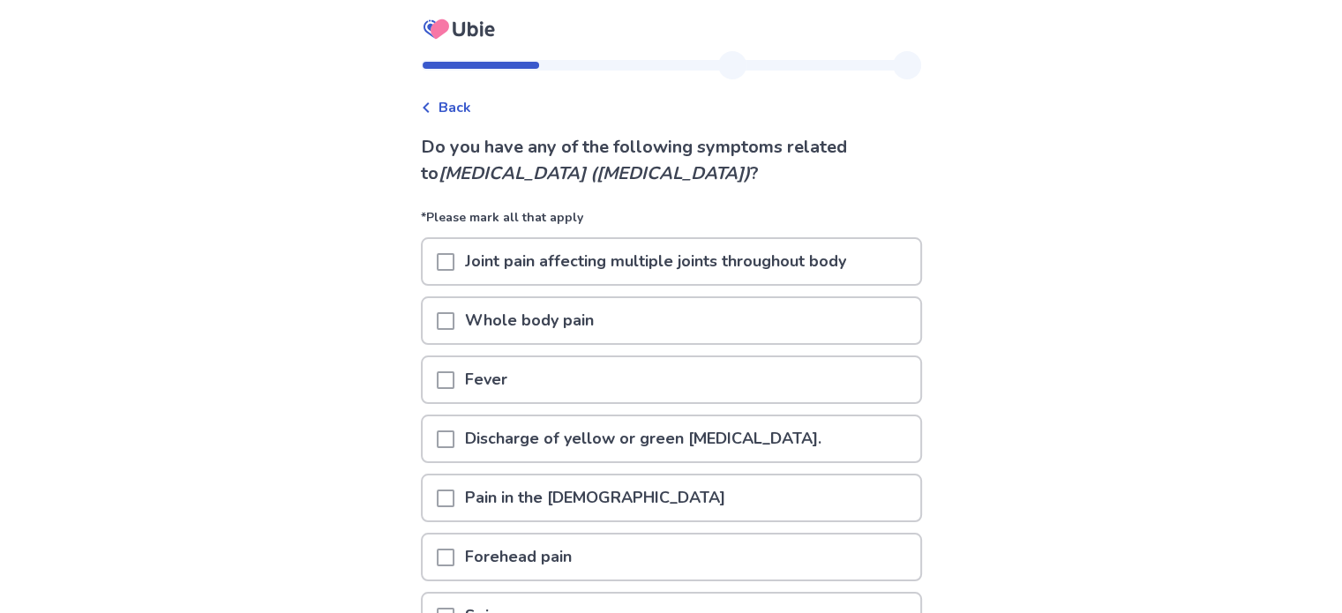
click at [450, 115] on span "Back" at bounding box center [454, 107] width 33 height 21
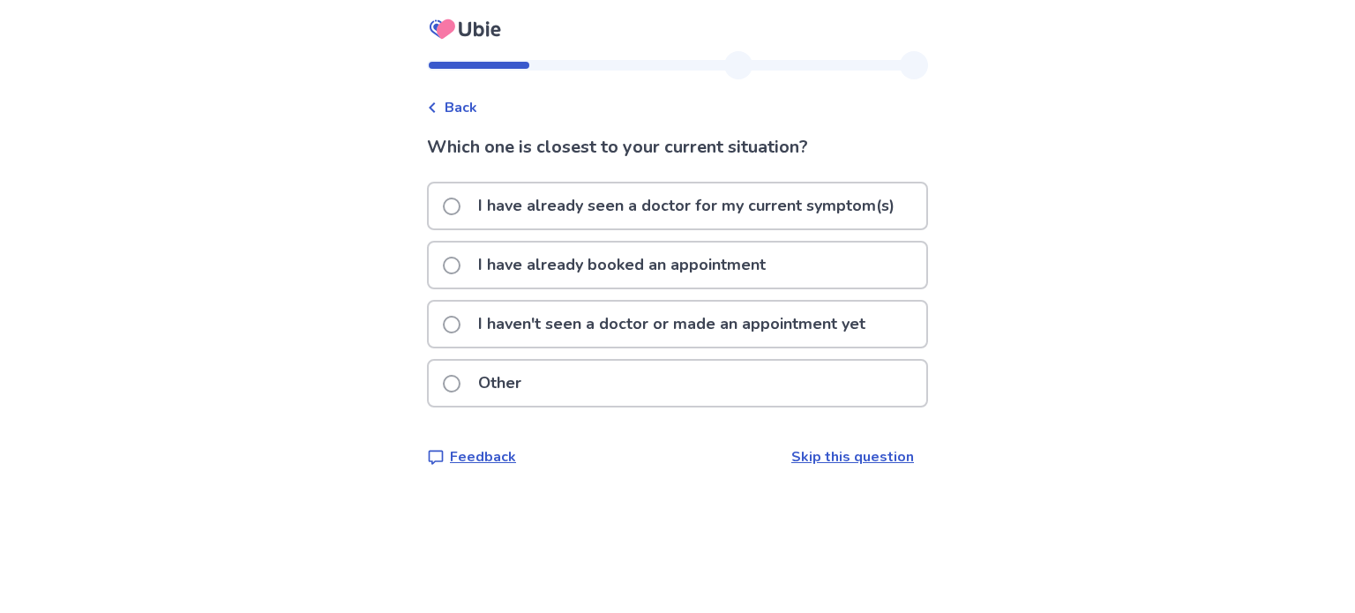
click at [462, 105] on span "Back" at bounding box center [461, 107] width 33 height 21
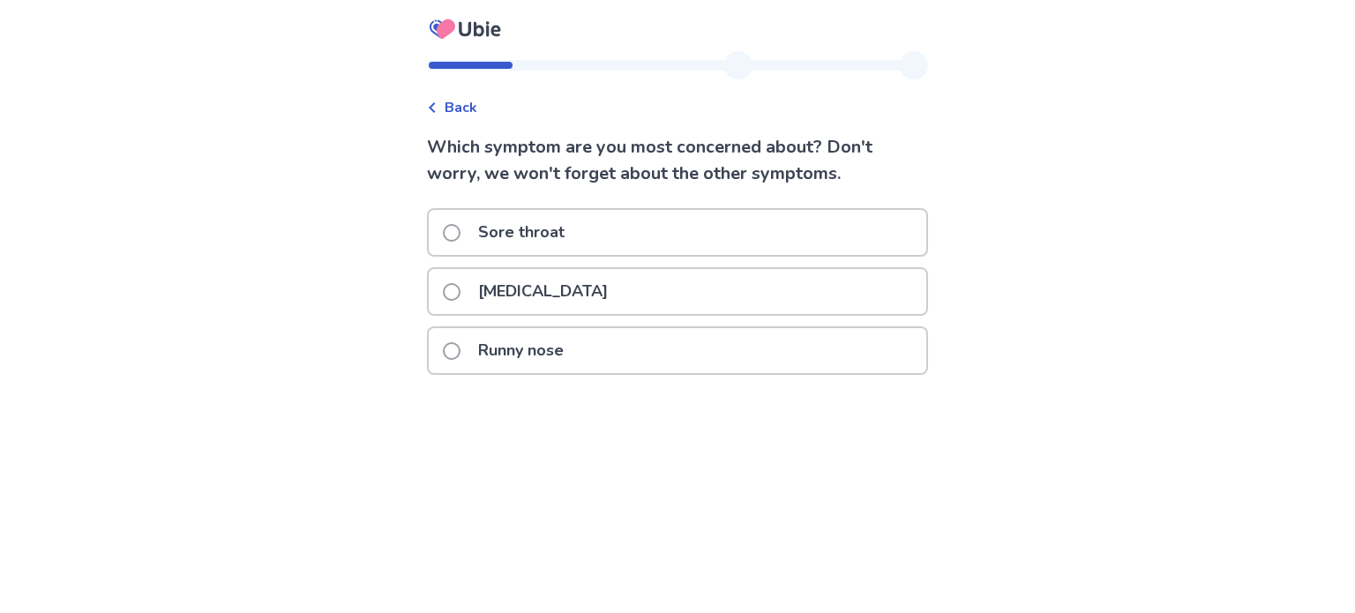
click at [464, 101] on span "Back" at bounding box center [461, 107] width 33 height 21
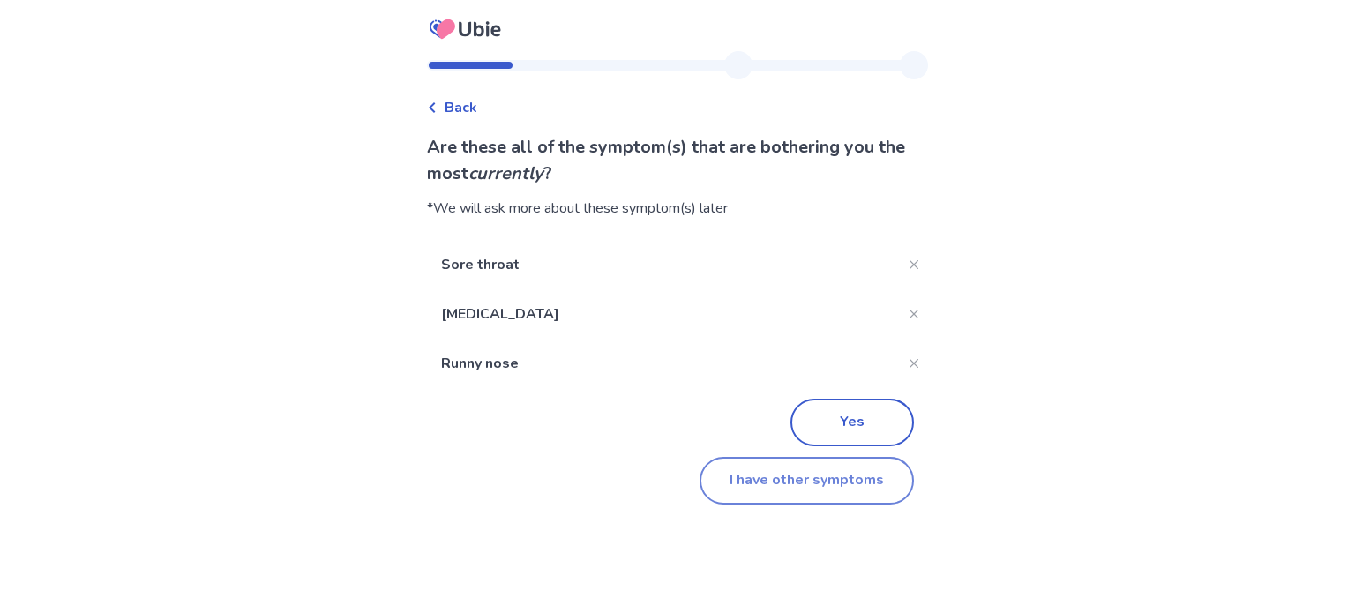
click at [804, 482] on button "I have other symptoms" at bounding box center [807, 481] width 214 height 48
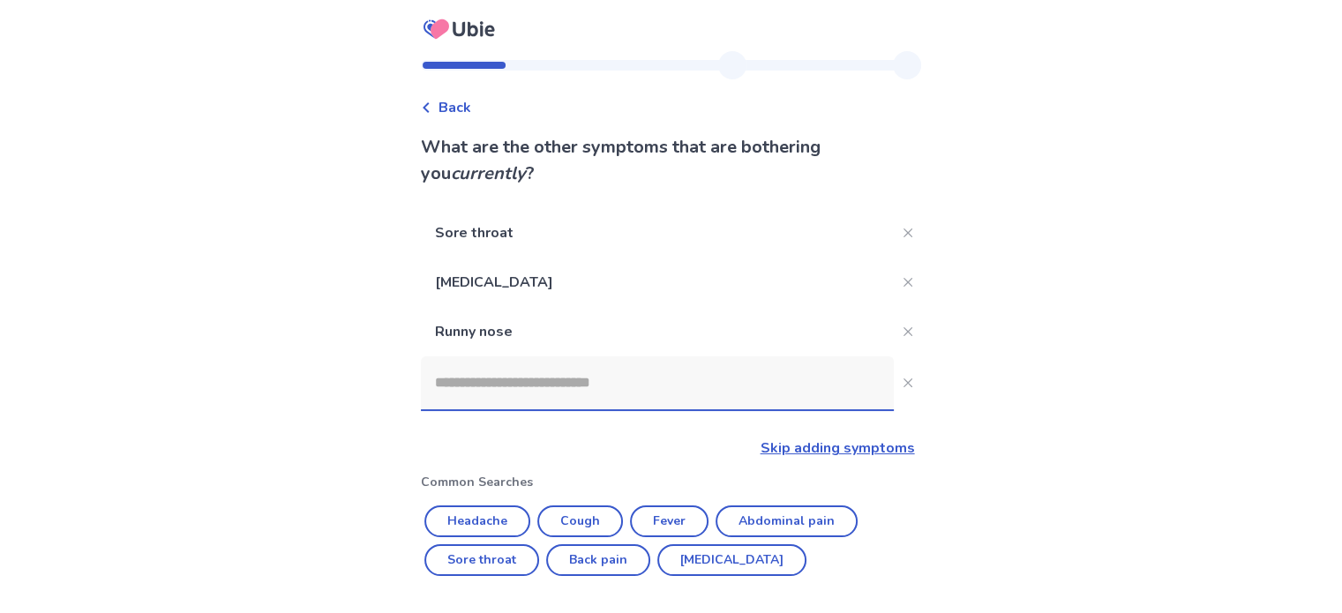
click at [544, 380] on input at bounding box center [657, 382] width 473 height 53
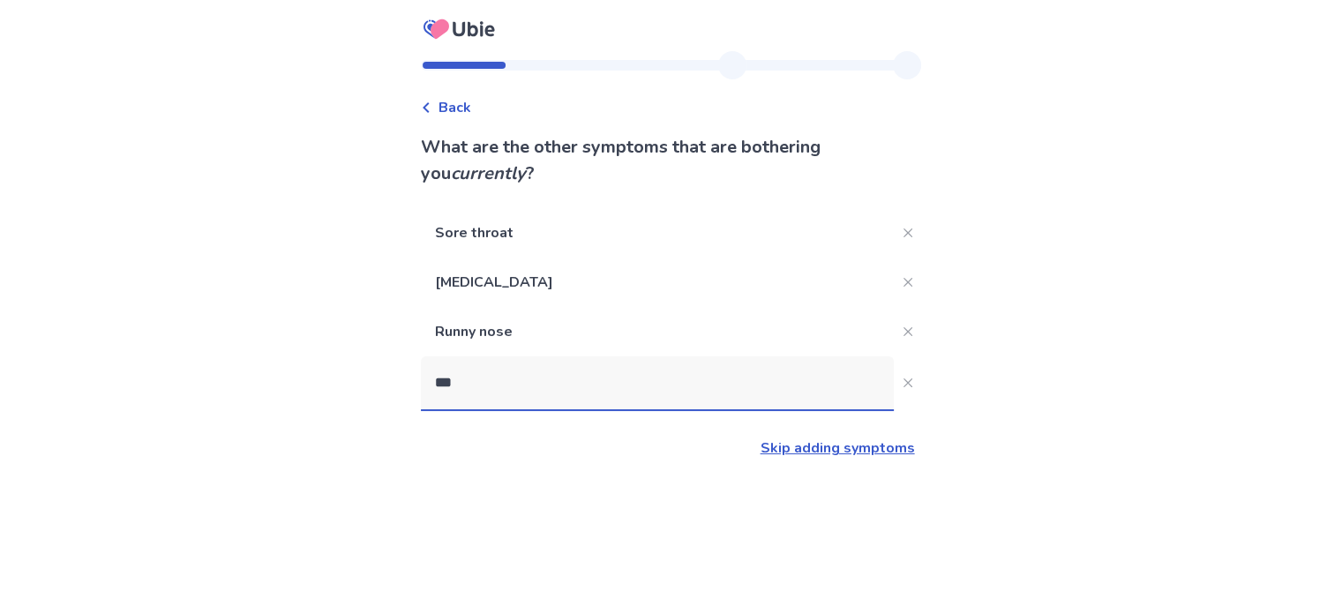
type input "****"
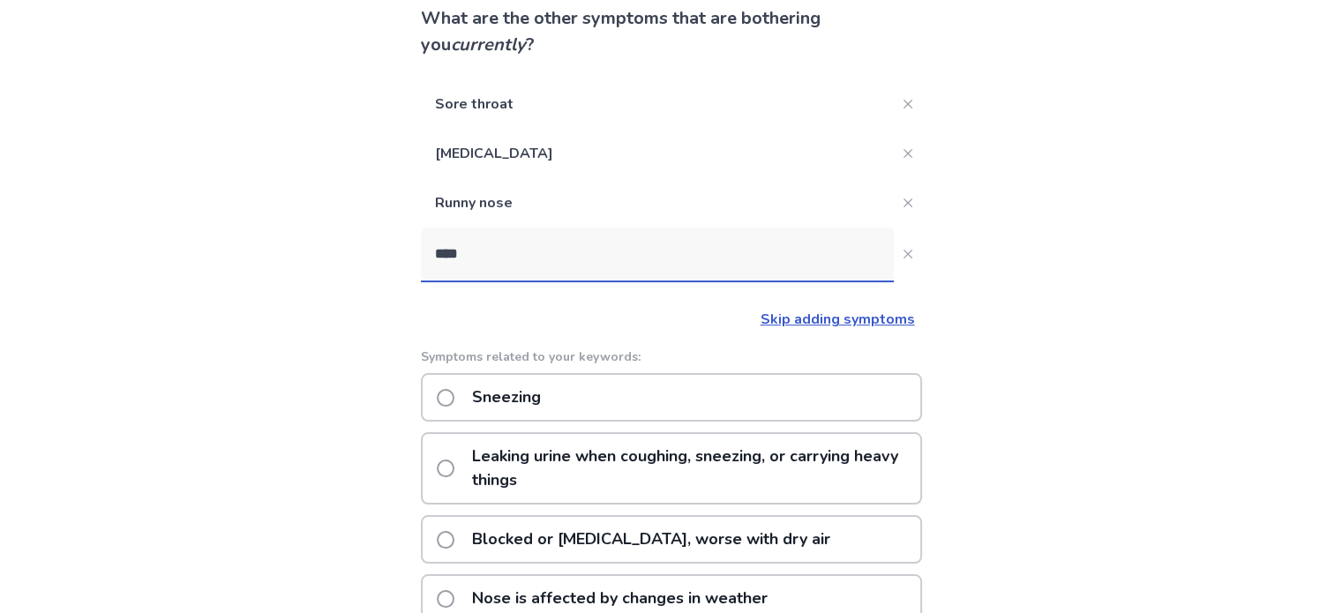
scroll to position [176, 0]
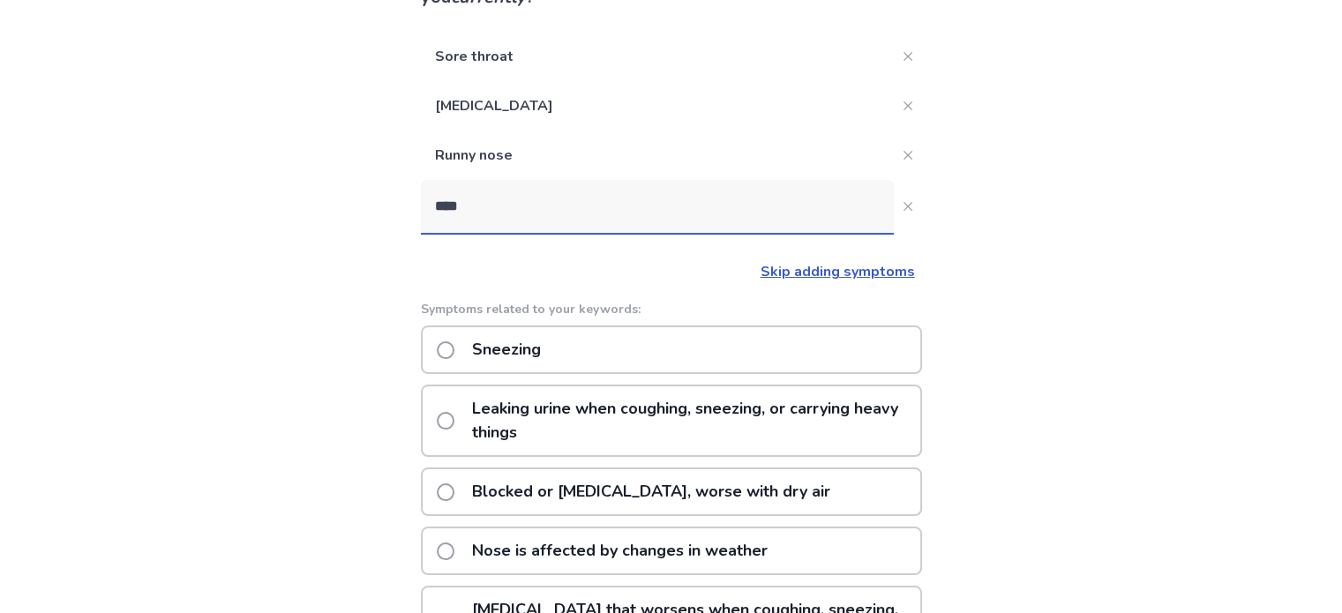
click at [544, 349] on p "Sneezing" at bounding box center [506, 349] width 90 height 45
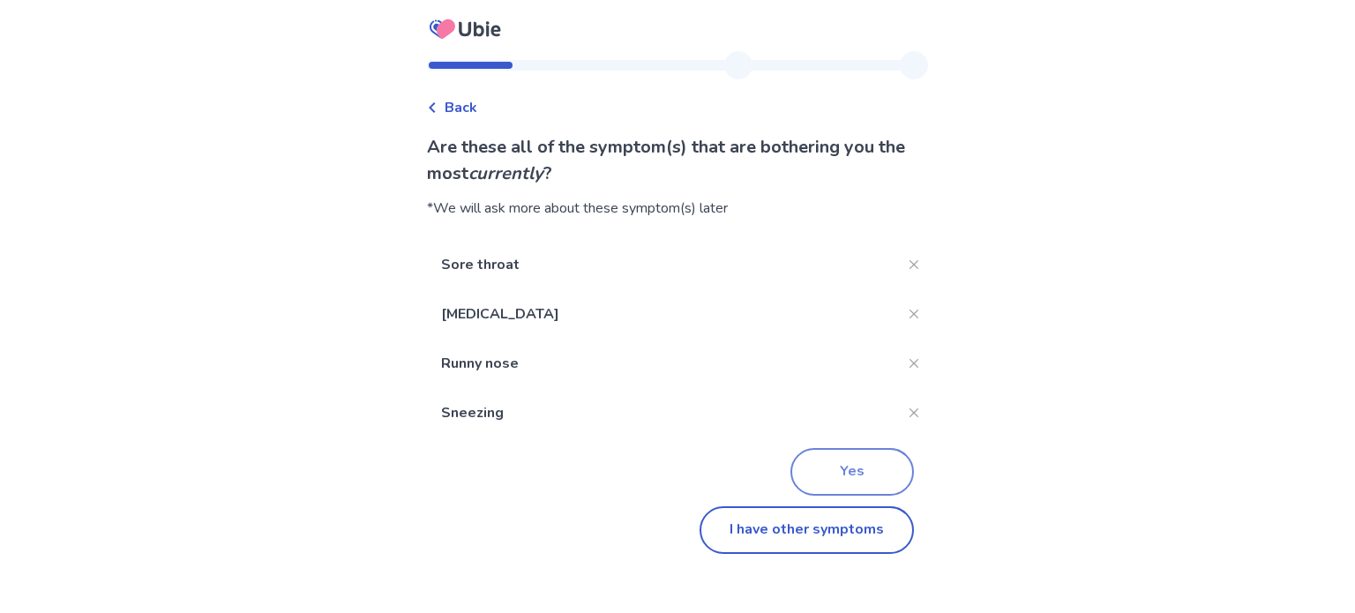
click at [828, 463] on button "Yes" at bounding box center [852, 472] width 124 height 48
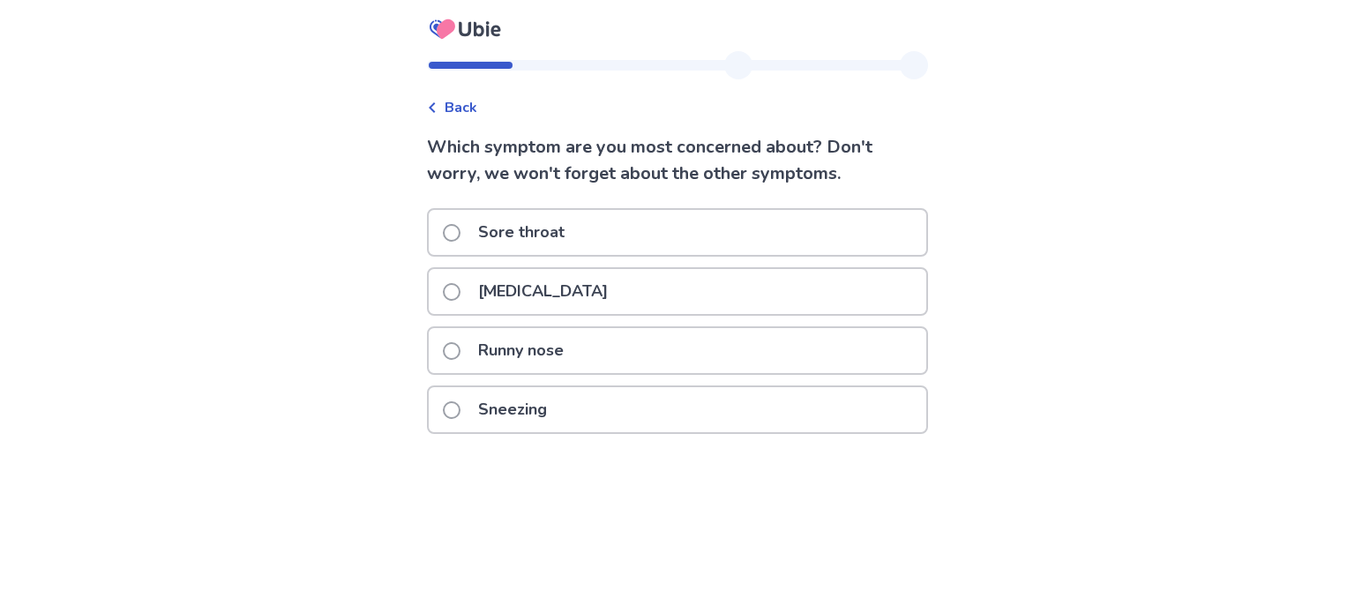
click at [591, 243] on div "Sore throat" at bounding box center [678, 232] width 498 height 45
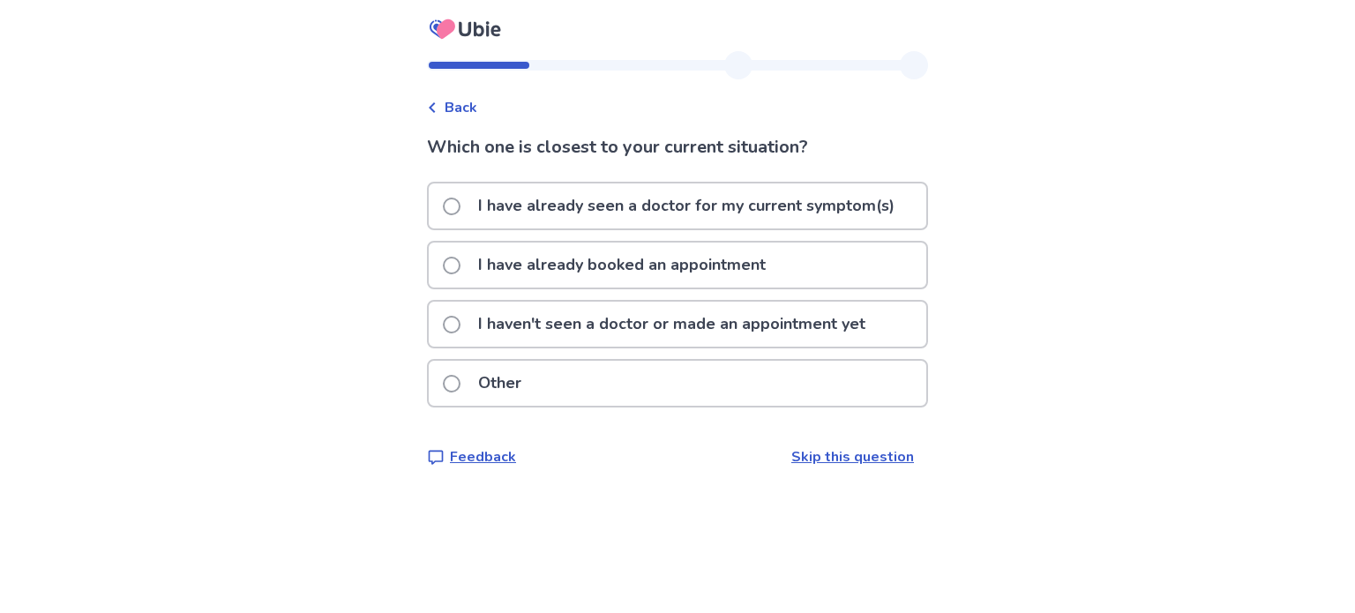
click at [542, 324] on p "I haven't seen a doctor or made an appointment yet" at bounding box center [672, 324] width 408 height 45
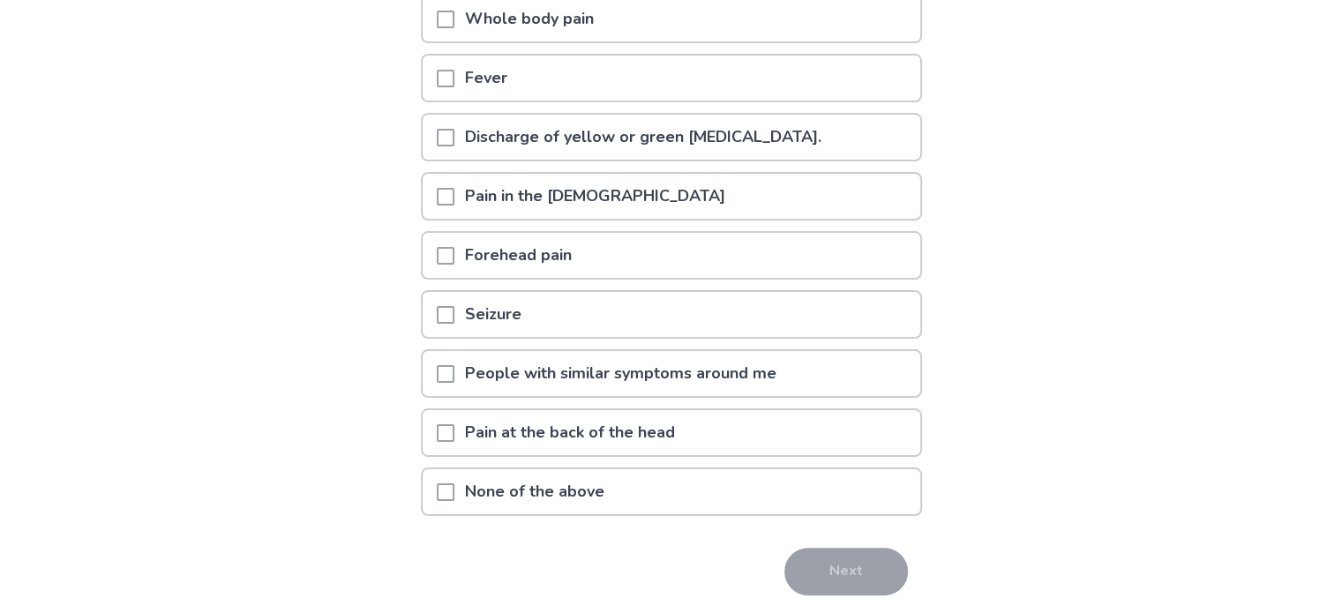
scroll to position [353, 0]
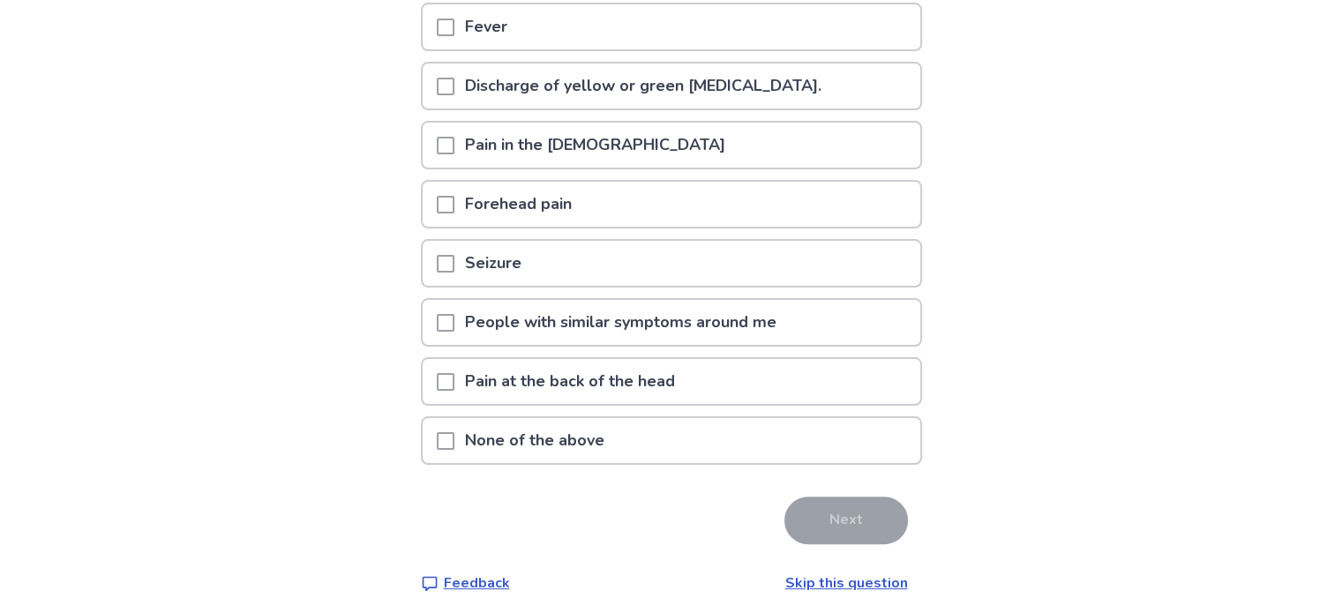
click at [567, 436] on p "None of the above" at bounding box center [534, 440] width 161 height 45
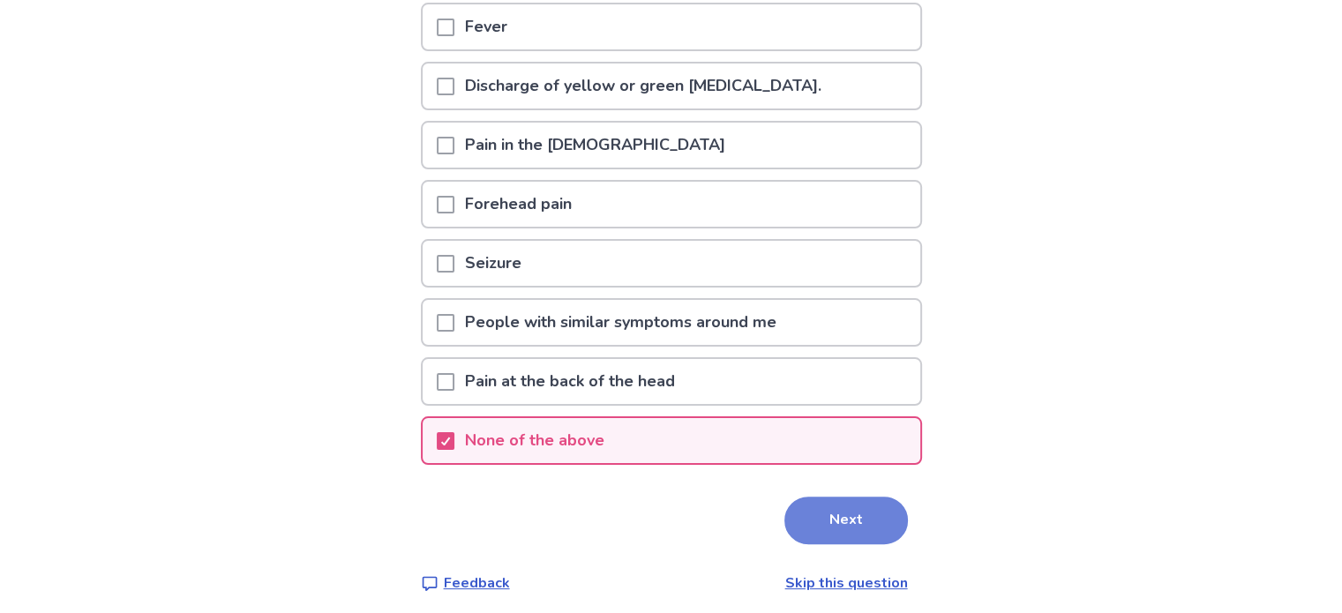
click at [820, 505] on button "Next" at bounding box center [846, 521] width 124 height 48
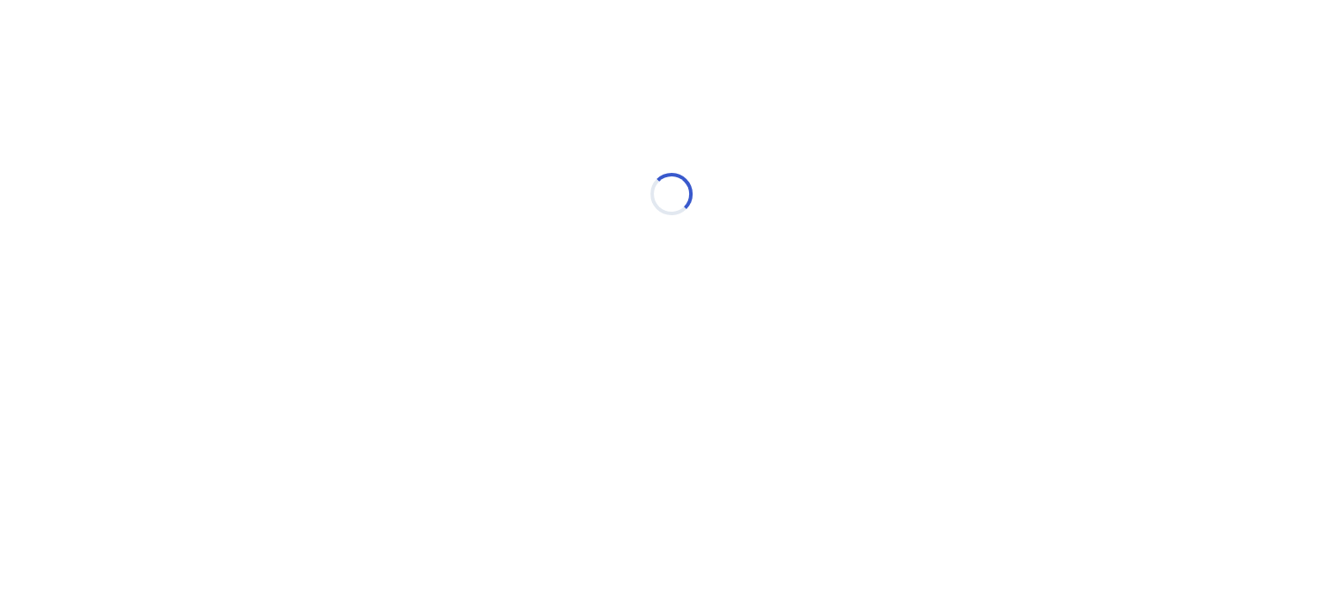
scroll to position [0, 0]
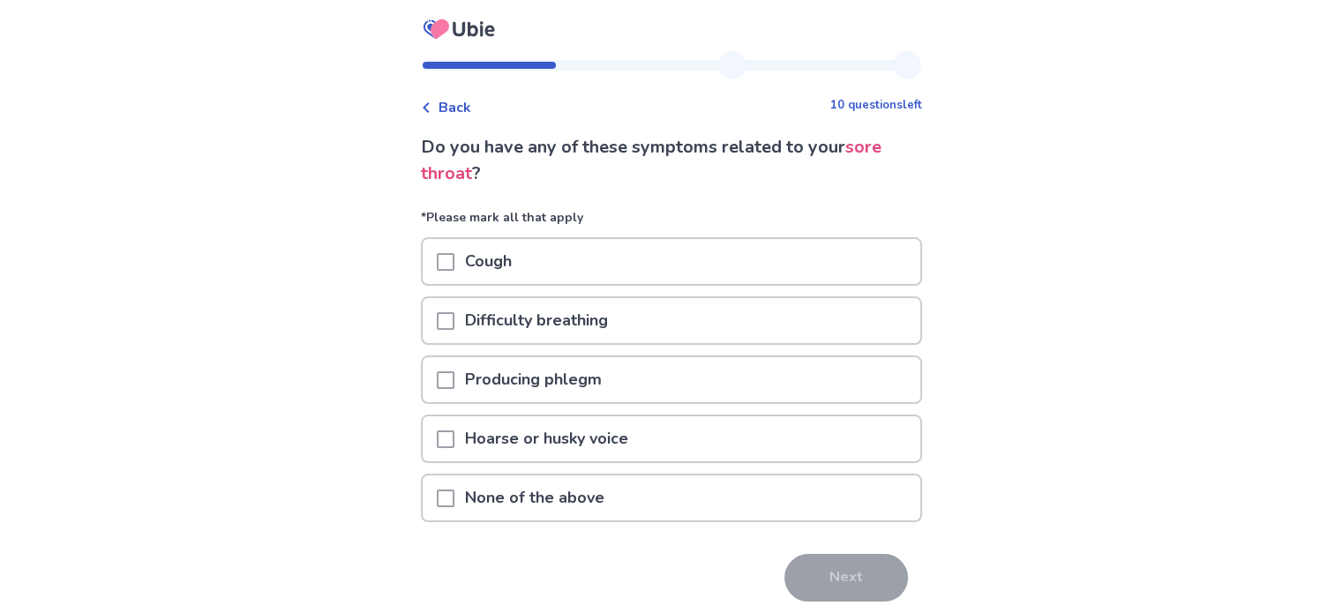
click at [537, 380] on p "Producing phlegm" at bounding box center [533, 379] width 158 height 45
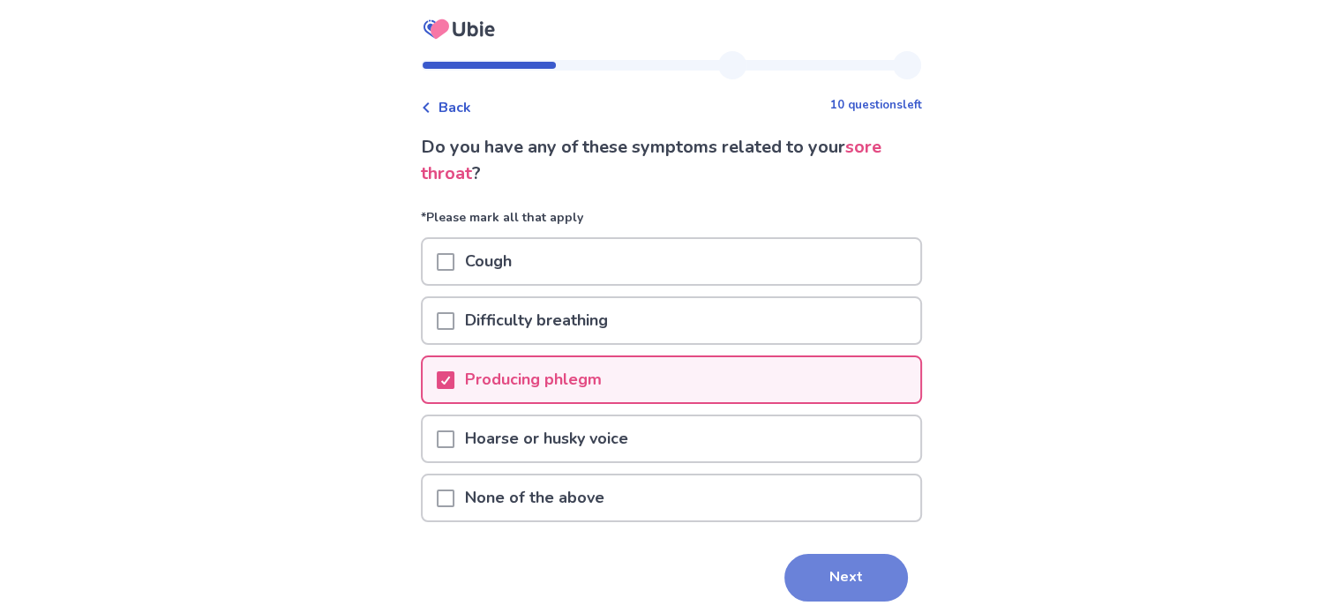
click at [857, 577] on button "Next" at bounding box center [846, 578] width 124 height 48
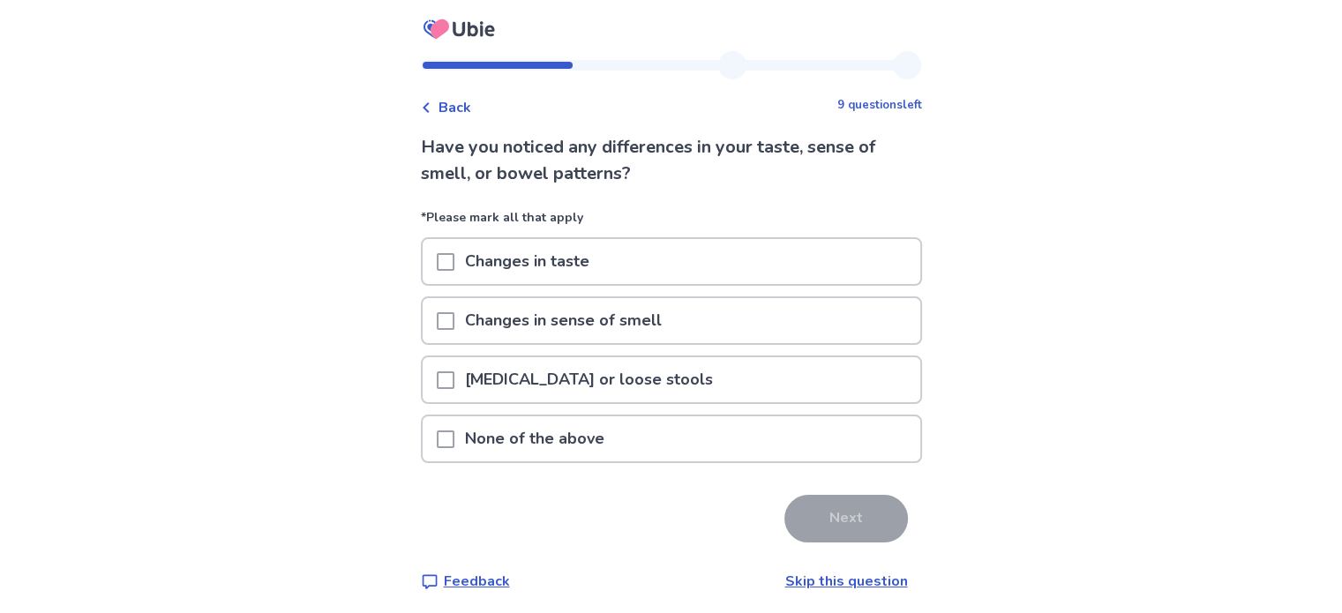
click at [555, 438] on p "None of the above" at bounding box center [534, 438] width 161 height 45
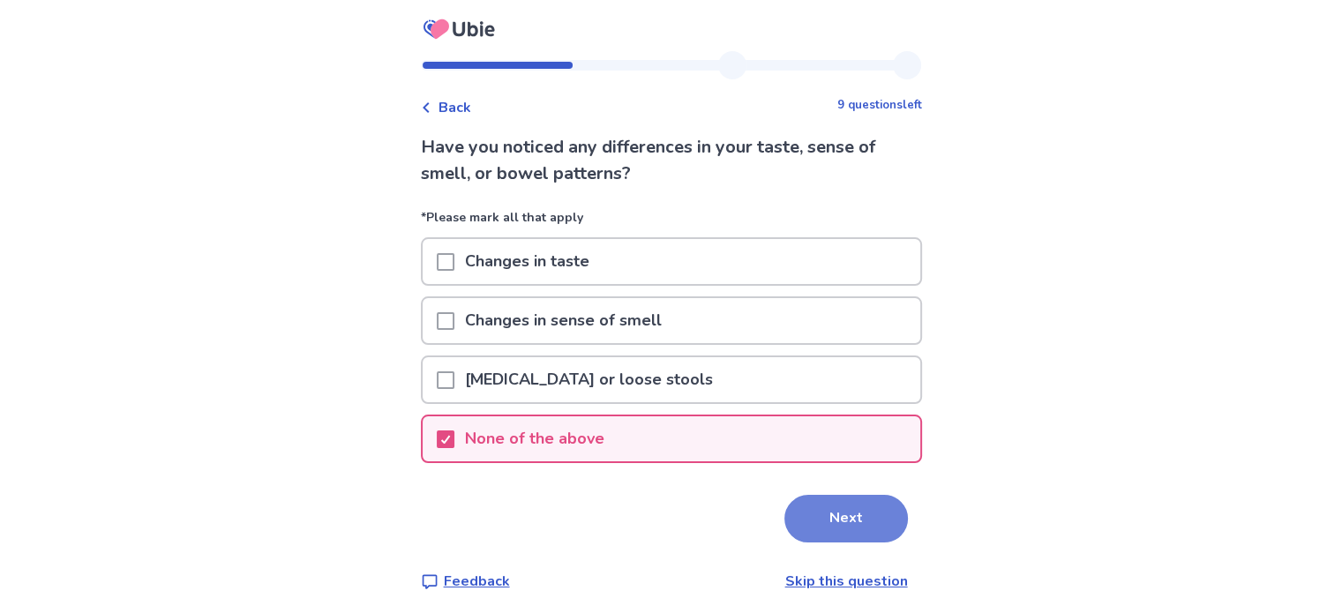
click at [836, 514] on button "Next" at bounding box center [846, 519] width 124 height 48
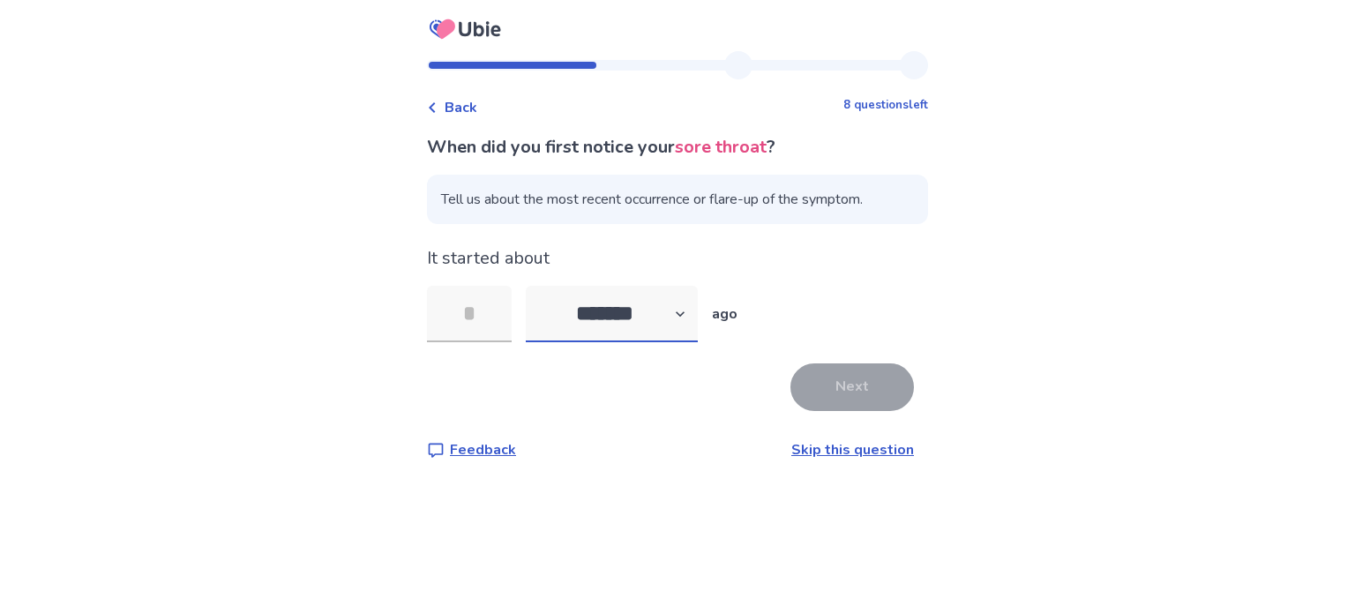
click at [653, 317] on select "******* ****** ******* ******** *******" at bounding box center [612, 314] width 172 height 56
select select "*"
click at [536, 286] on select "******* ****** ******* ******** *******" at bounding box center [612, 314] width 172 height 56
click at [500, 309] on input "tel" at bounding box center [469, 314] width 85 height 56
type input "*"
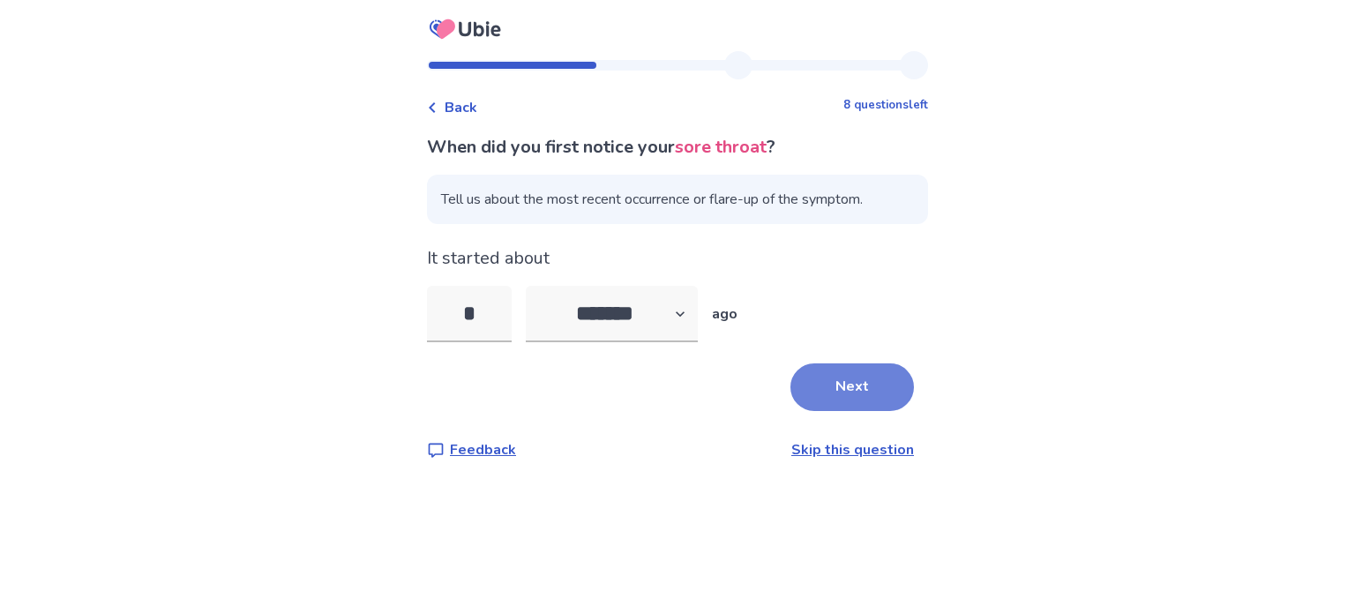
click at [835, 395] on button "Next" at bounding box center [852, 387] width 124 height 48
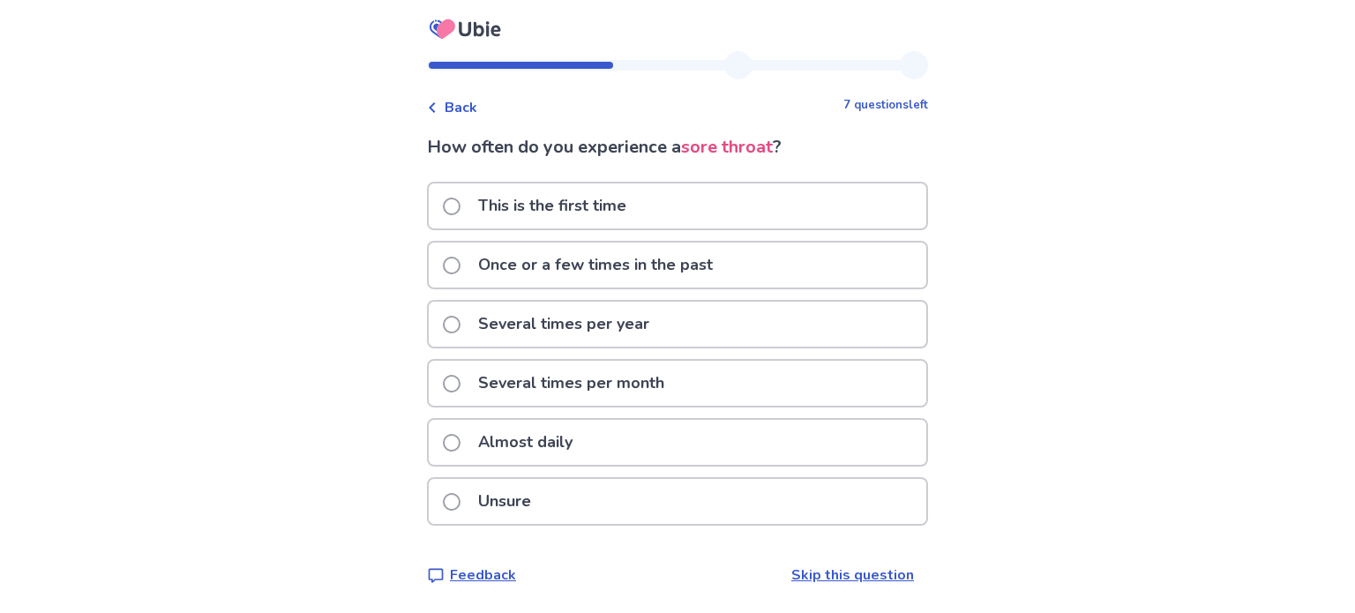
click at [580, 270] on p "Once or a few times in the past" at bounding box center [596, 265] width 256 height 45
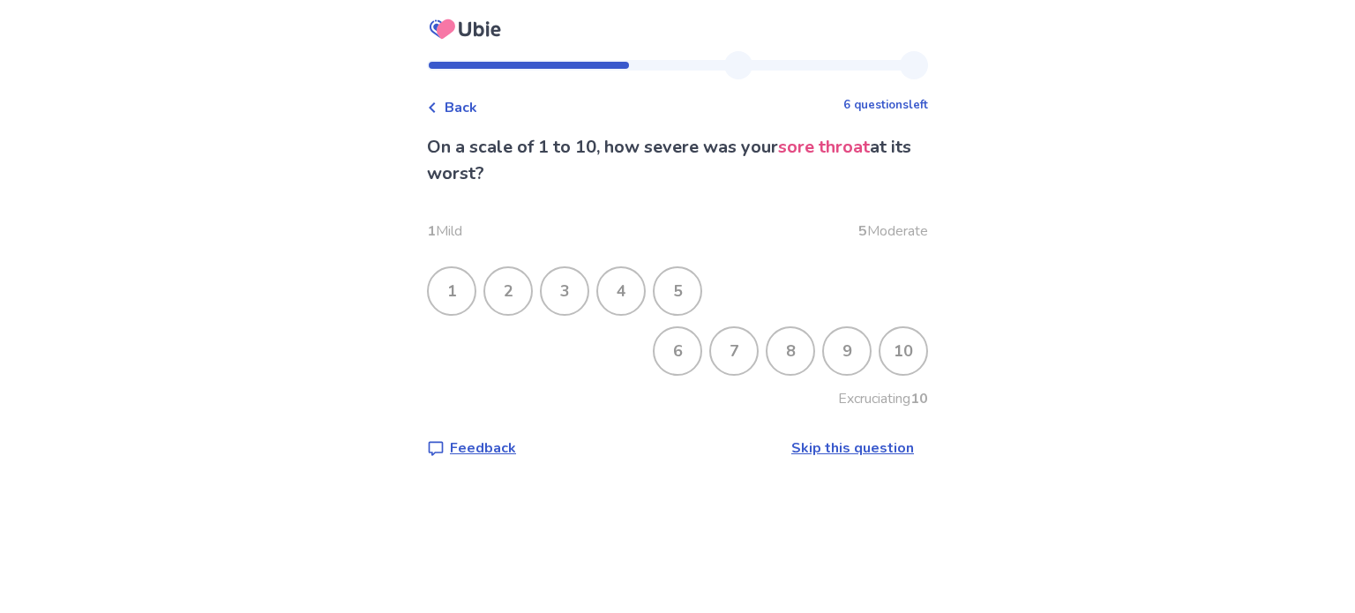
click at [685, 293] on div "5" at bounding box center [678, 291] width 46 height 46
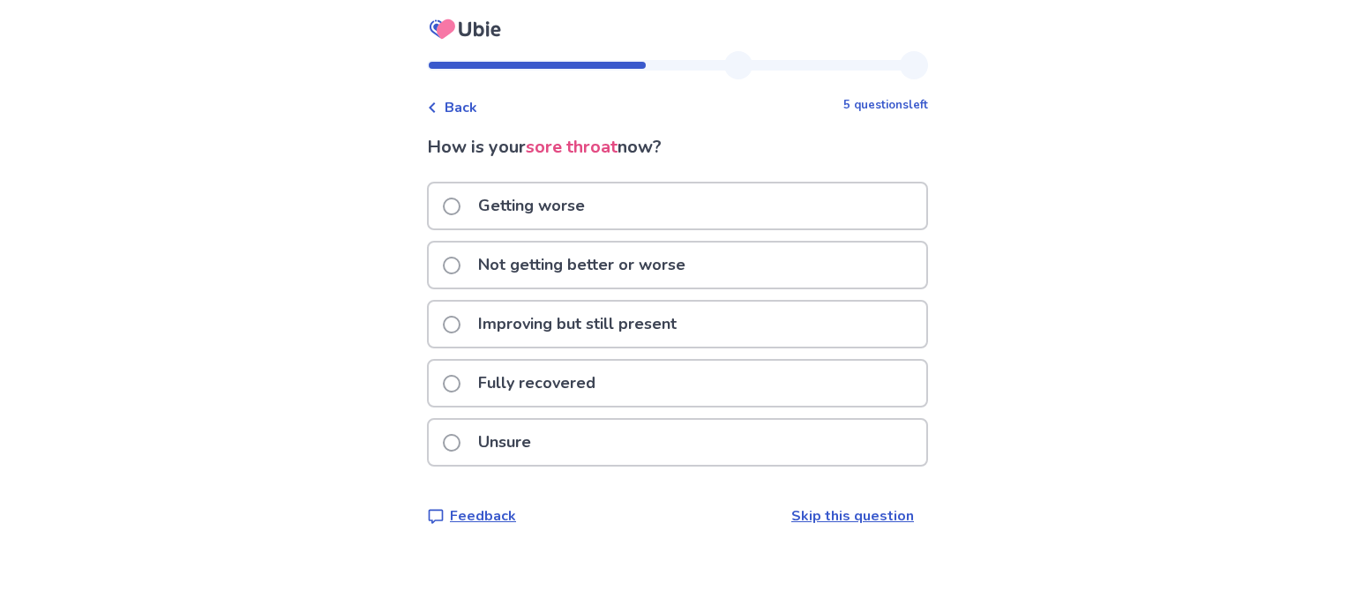
click at [674, 266] on p "Not getting better or worse" at bounding box center [582, 265] width 228 height 45
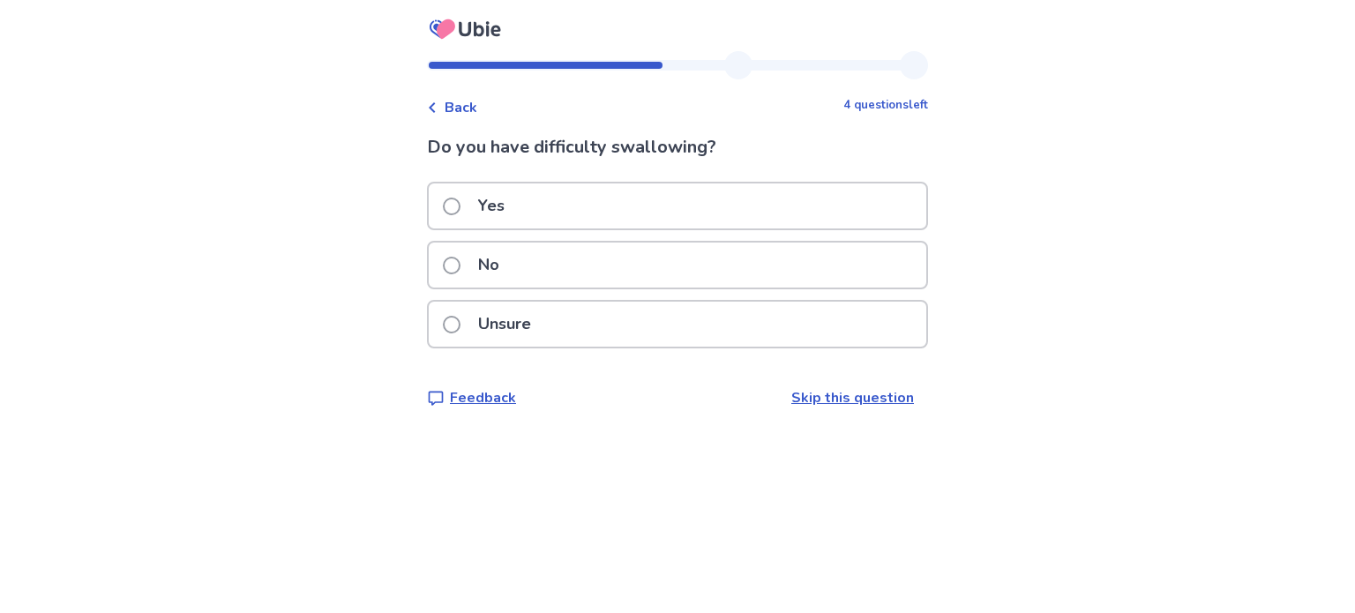
click at [497, 271] on p "No" at bounding box center [489, 265] width 42 height 45
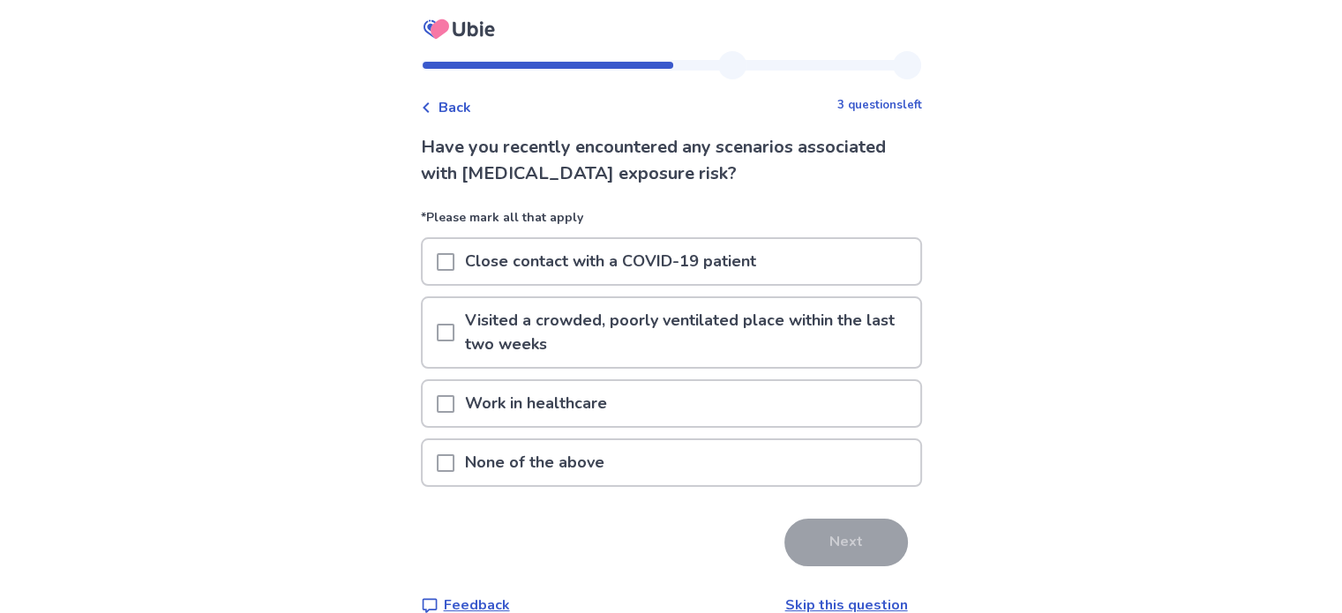
click at [514, 457] on p "None of the above" at bounding box center [534, 462] width 161 height 45
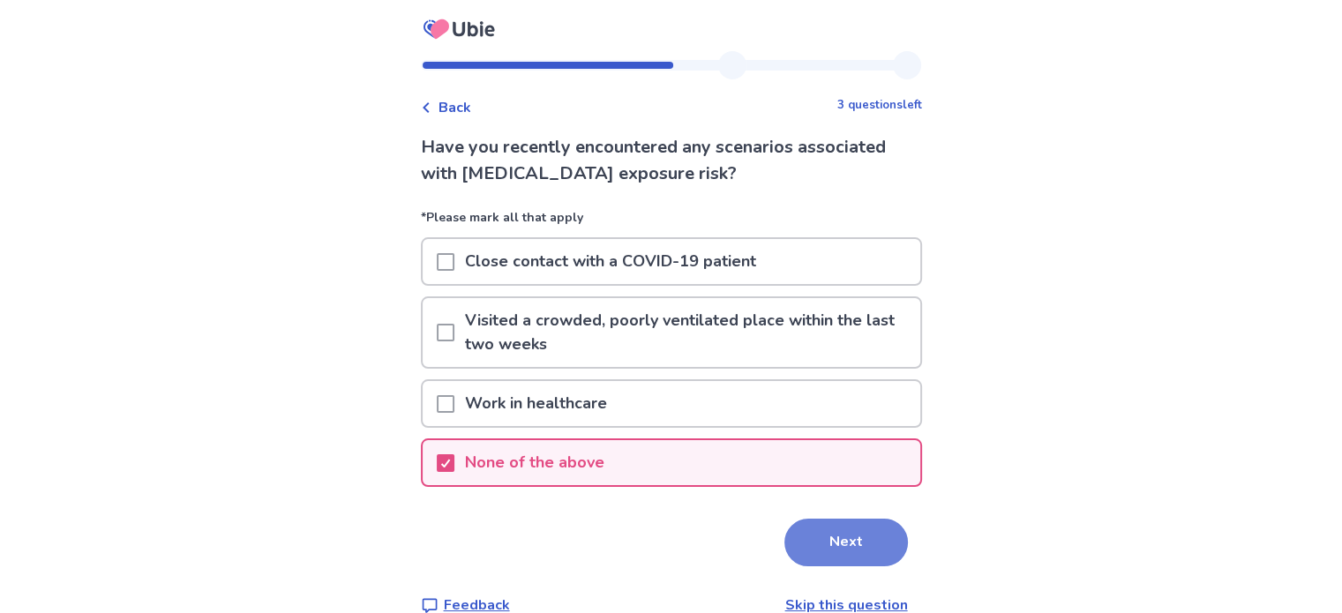
click at [819, 543] on button "Next" at bounding box center [846, 543] width 124 height 48
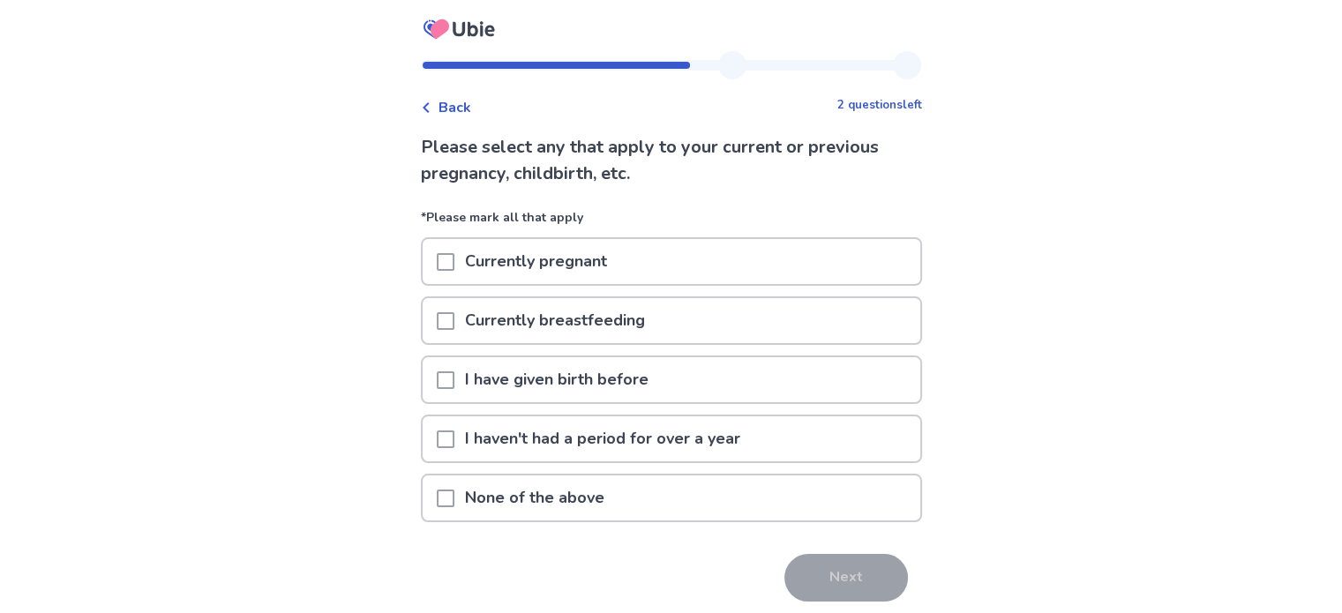
click at [449, 374] on span at bounding box center [446, 380] width 18 height 18
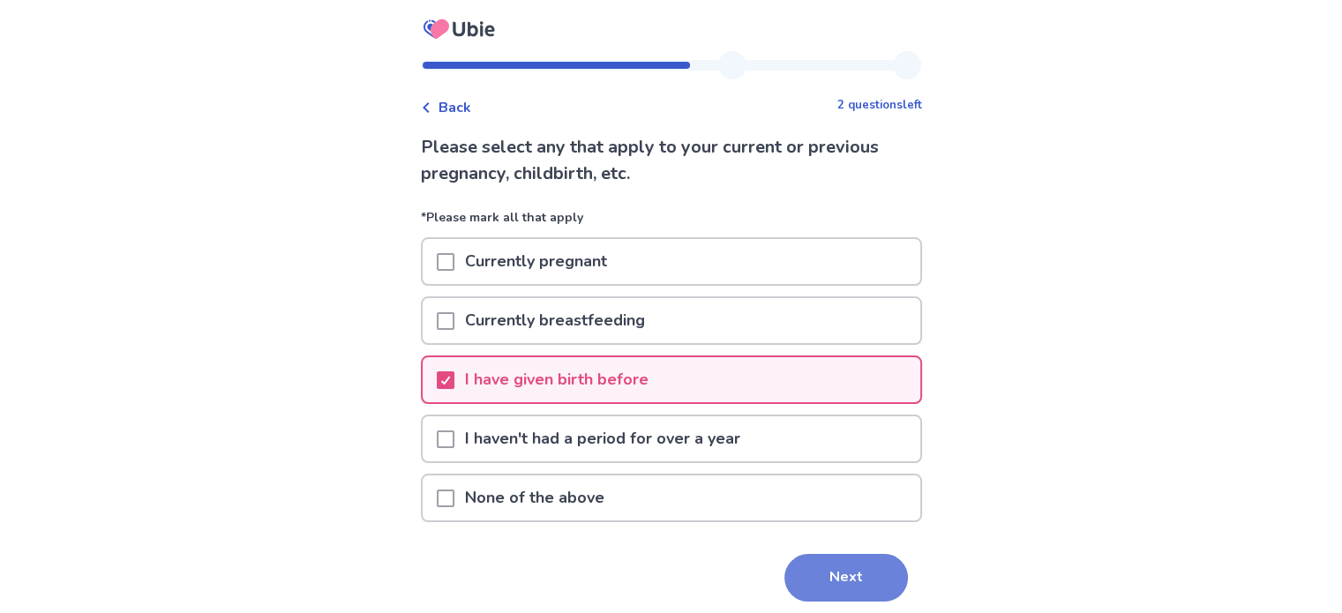
click at [836, 574] on button "Next" at bounding box center [846, 578] width 124 height 48
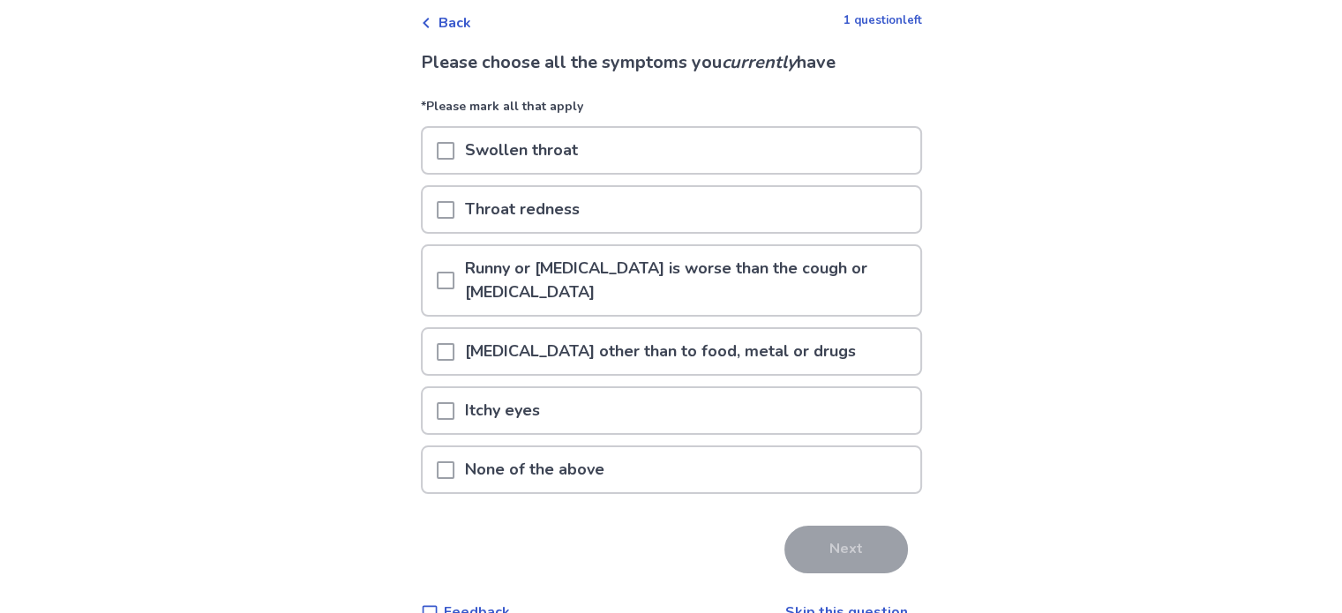
scroll to position [88, 0]
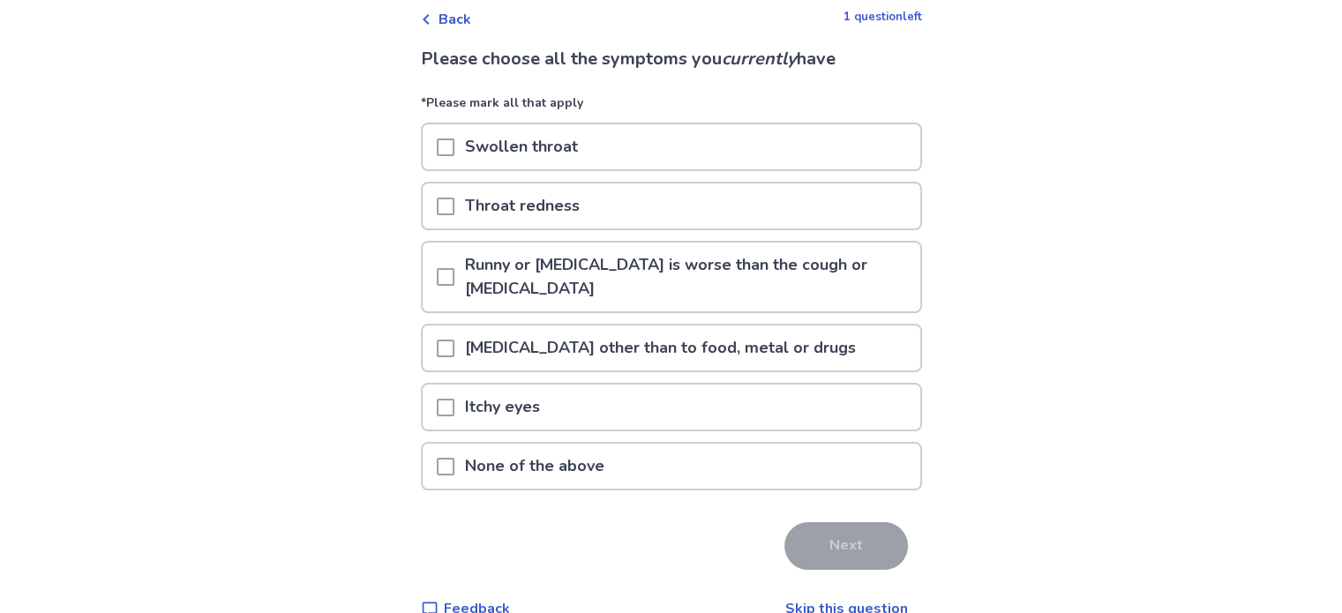
click at [590, 464] on p "None of the above" at bounding box center [534, 466] width 161 height 45
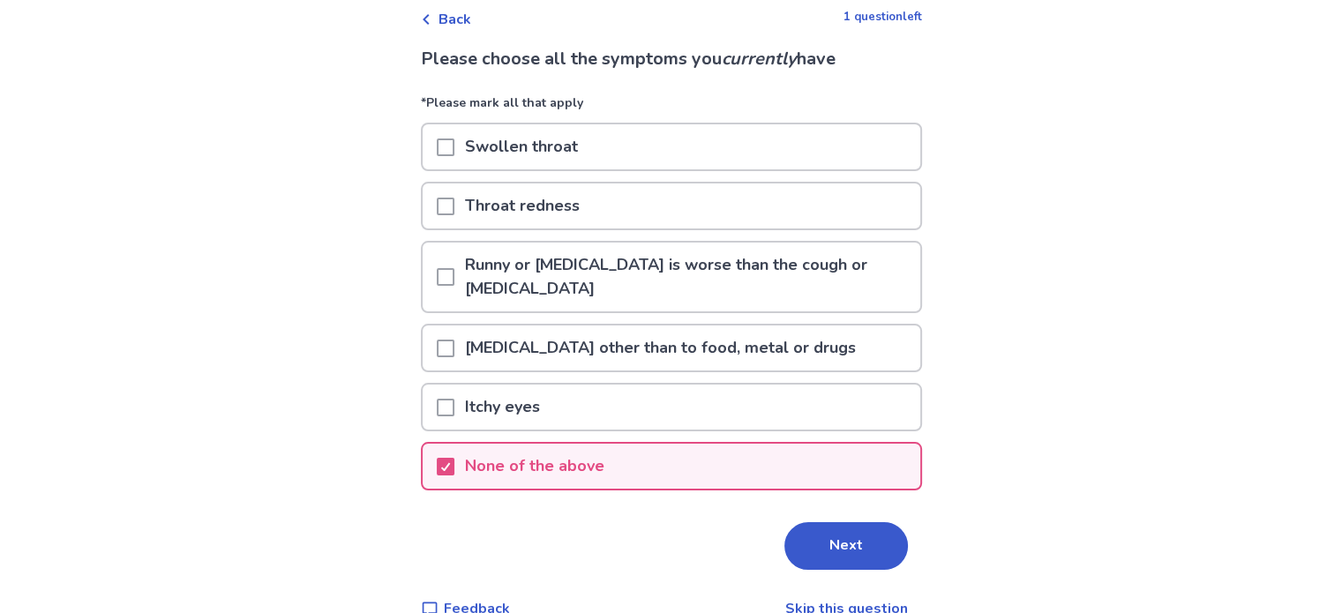
click at [827, 550] on button "Next" at bounding box center [846, 546] width 124 height 48
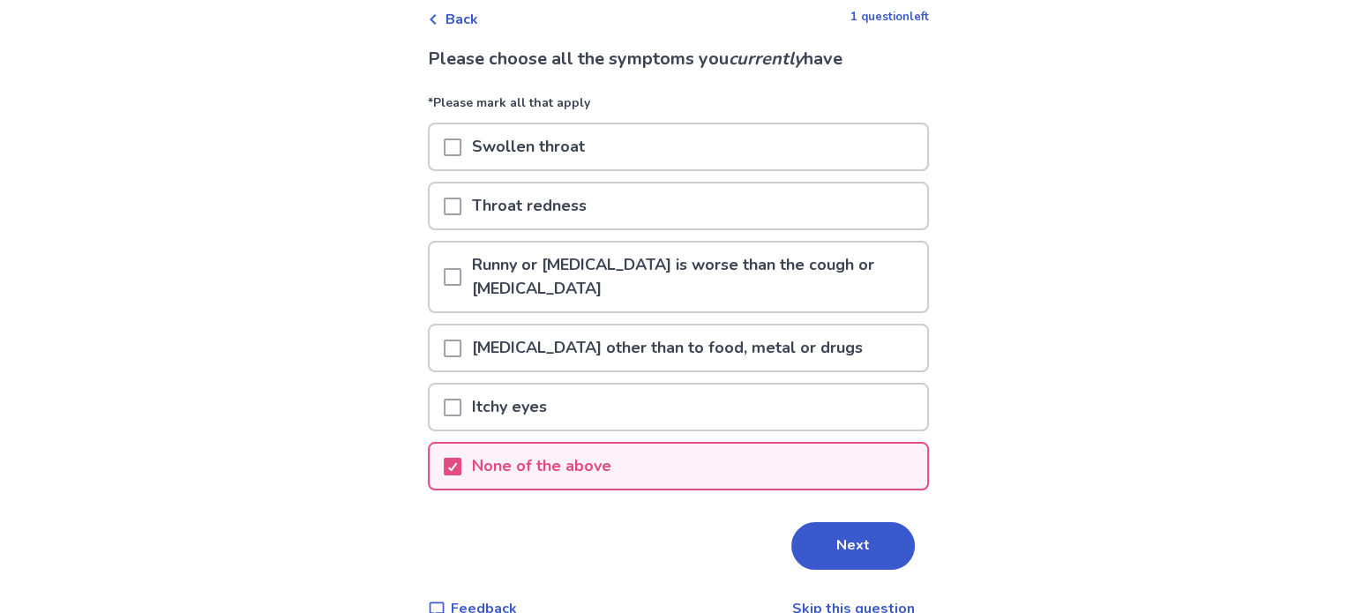
scroll to position [0, 0]
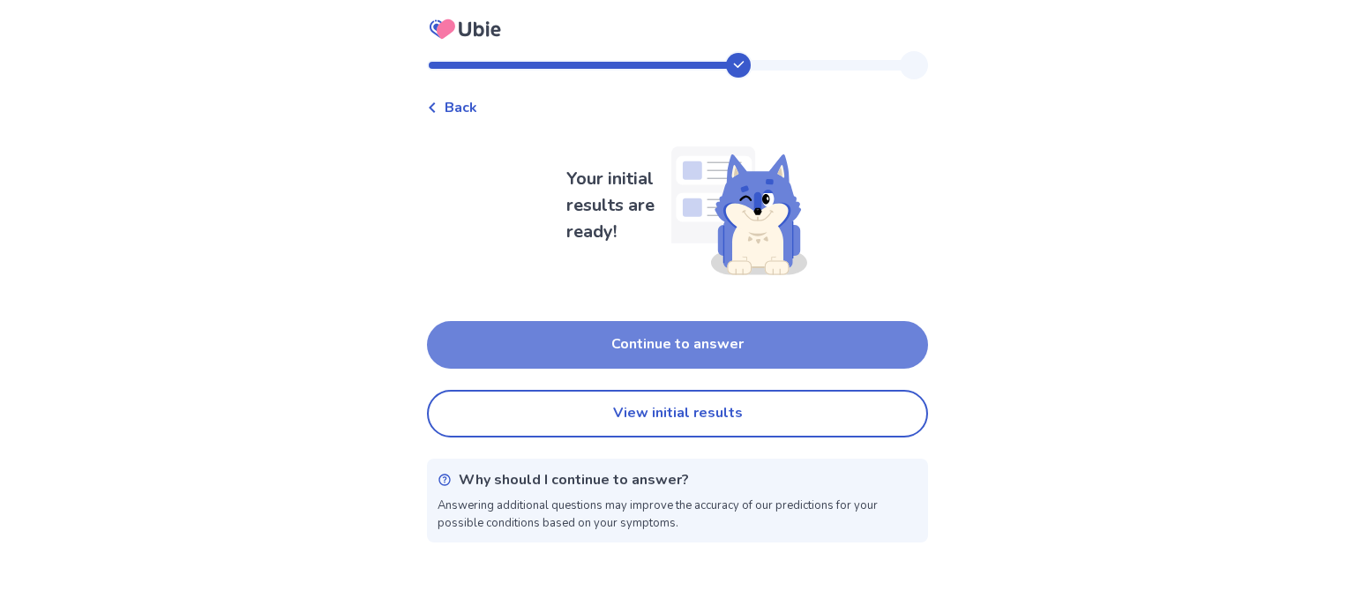
click at [753, 345] on button "Continue to answer" at bounding box center [677, 345] width 501 height 48
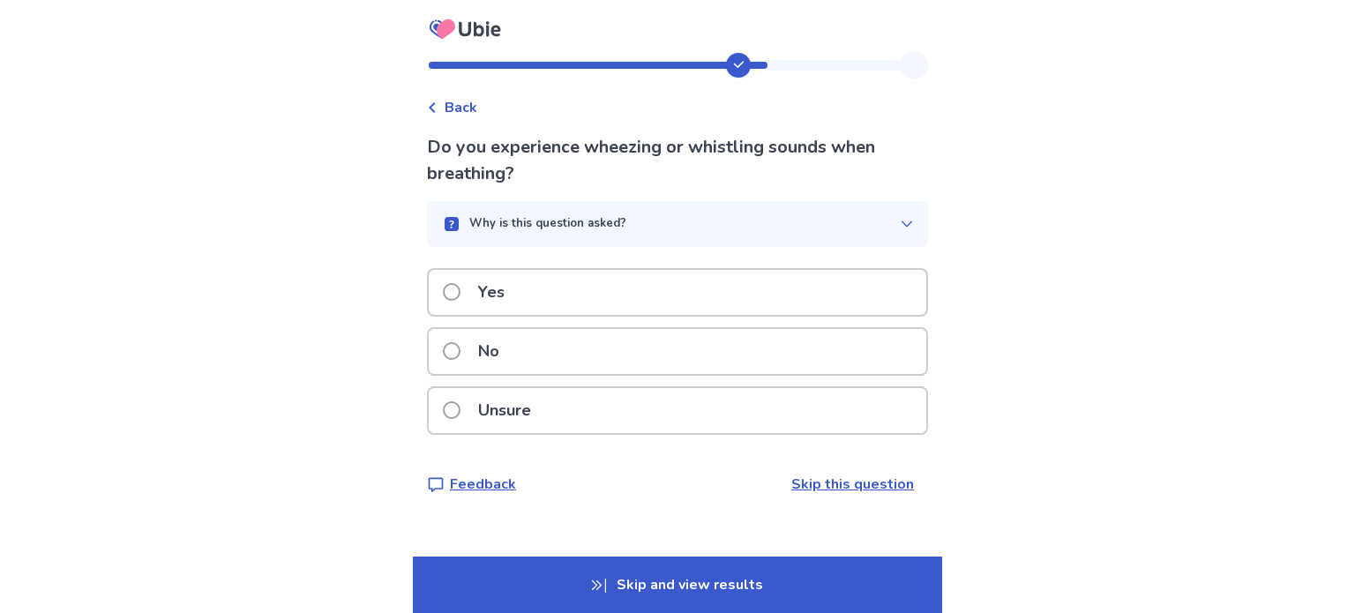
click at [586, 356] on div "No" at bounding box center [678, 351] width 498 height 45
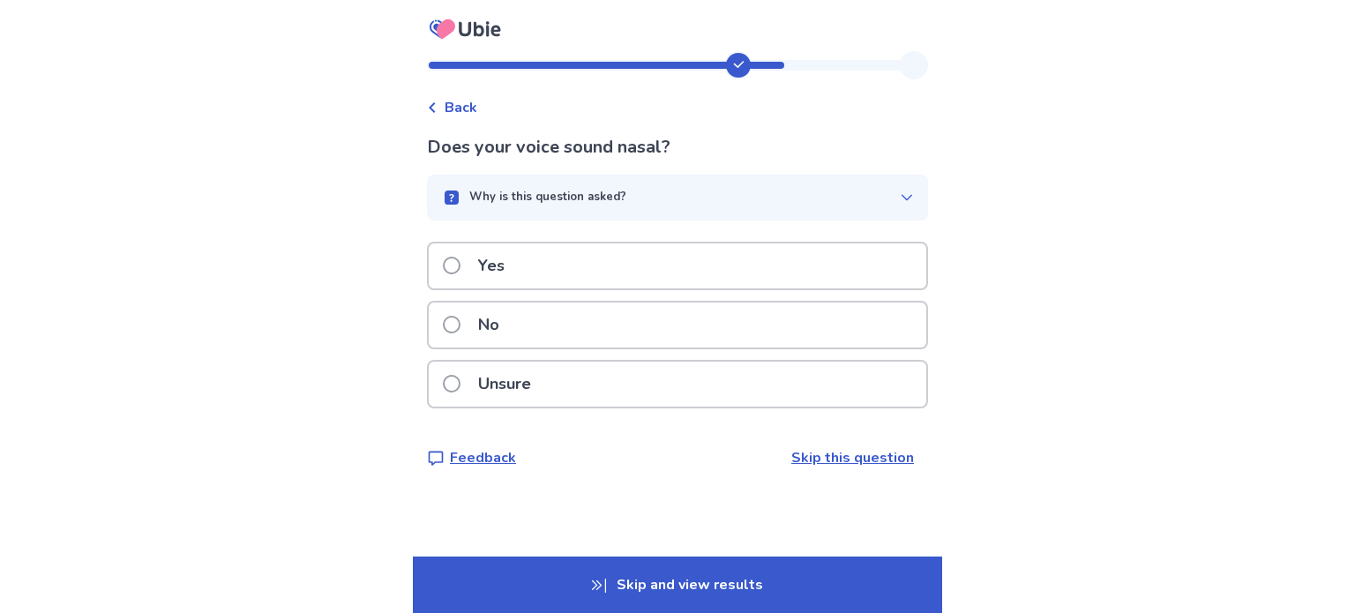
click at [533, 325] on div "No" at bounding box center [678, 325] width 498 height 45
click at [522, 327] on div "No" at bounding box center [678, 325] width 498 height 45
click at [515, 267] on p "Yes" at bounding box center [492, 265] width 48 height 45
click at [508, 274] on p "Yes" at bounding box center [492, 265] width 48 height 45
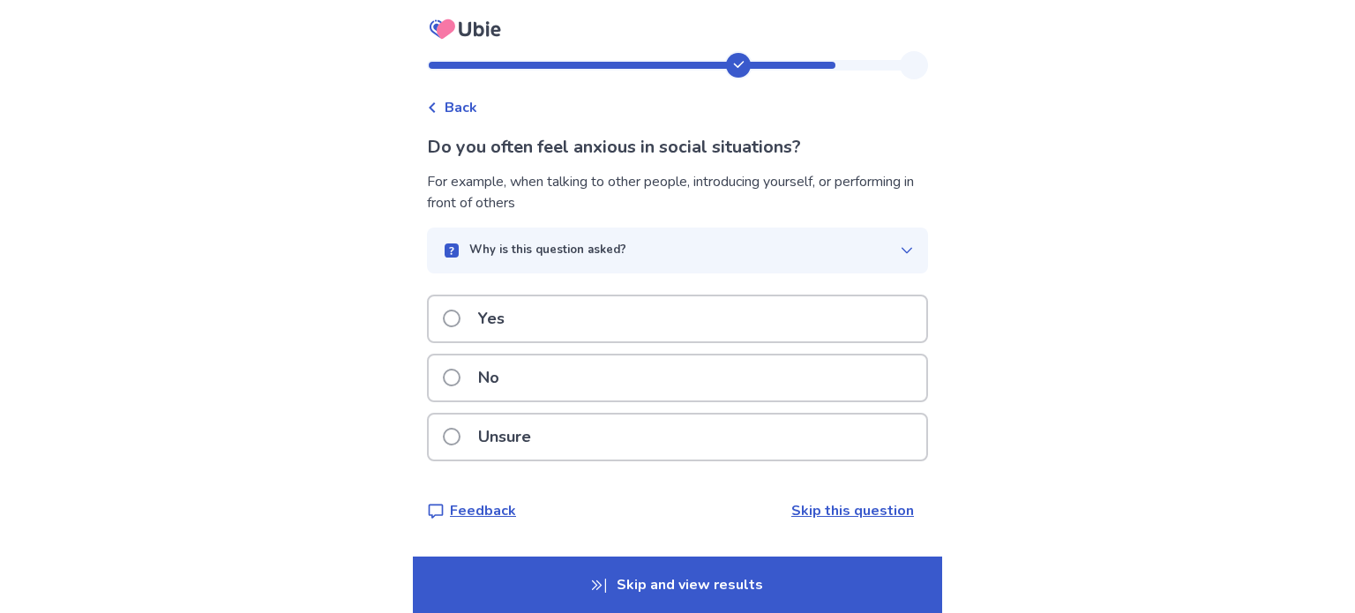
click at [505, 315] on p "Yes" at bounding box center [492, 318] width 48 height 45
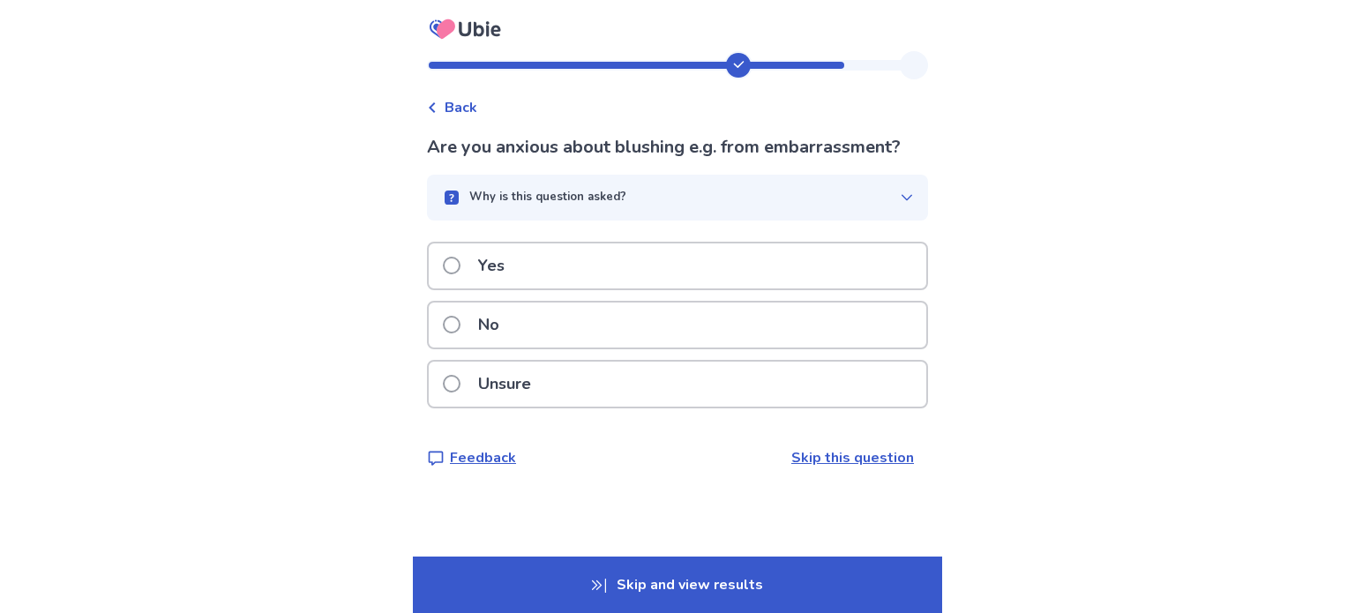
click at [508, 274] on p "Yes" at bounding box center [492, 265] width 48 height 45
click at [537, 270] on div "Yes" at bounding box center [678, 265] width 498 height 45
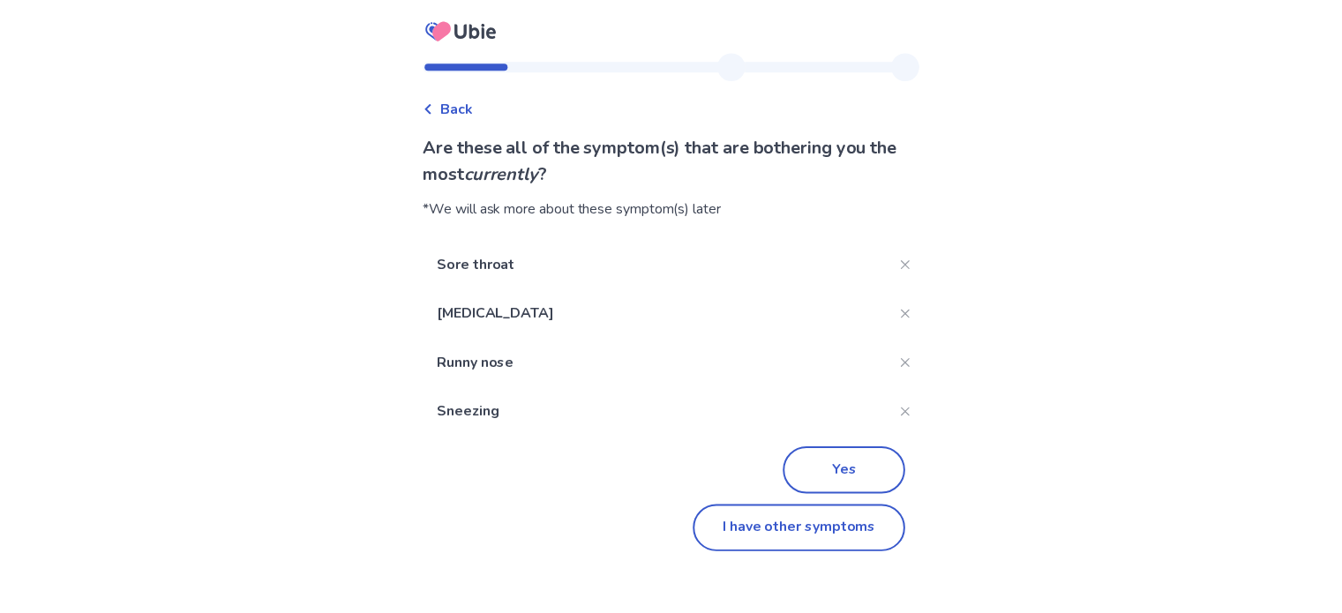
scroll to position [176, 0]
